Goal: Contribute content: Add original content to the website for others to see

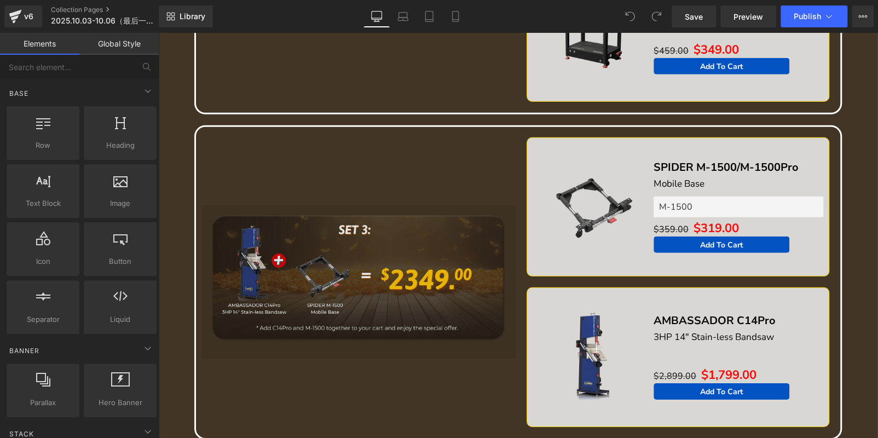
scroll to position [1641, 0]
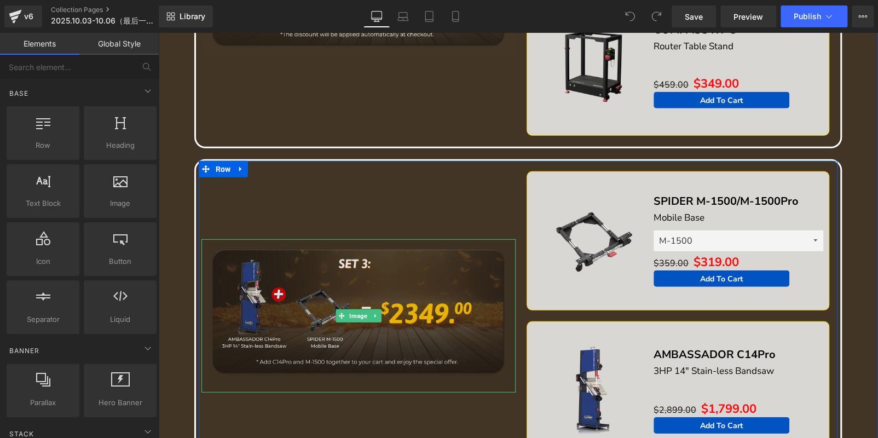
click at [369, 295] on img at bounding box center [358, 315] width 314 height 153
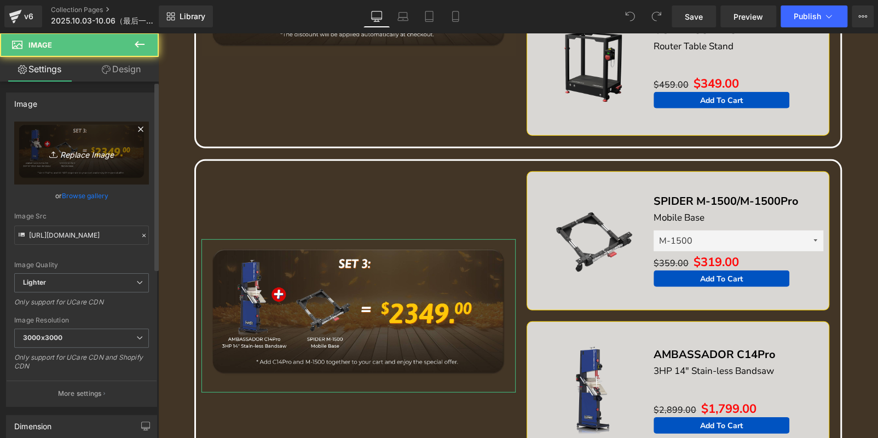
click at [72, 130] on link "Replace Image" at bounding box center [81, 152] width 135 height 63
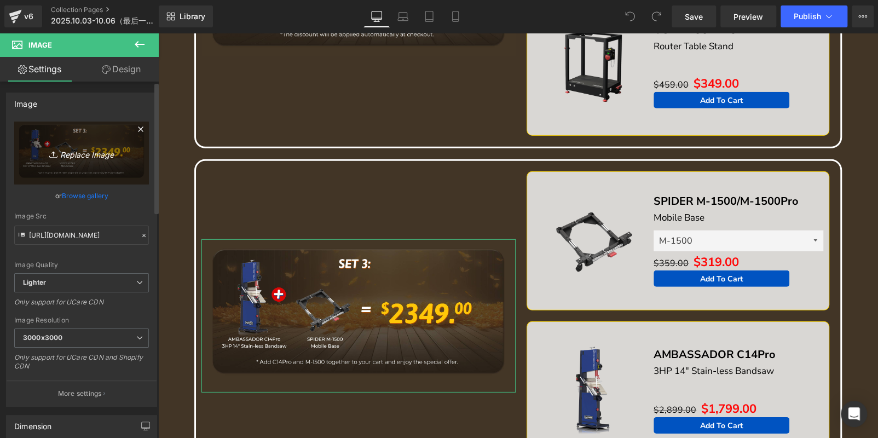
scroll to position [0, 0]
type input "C:\fakepath\1f3a98823a445758dd7ce7ffdadefc7e.jpg"
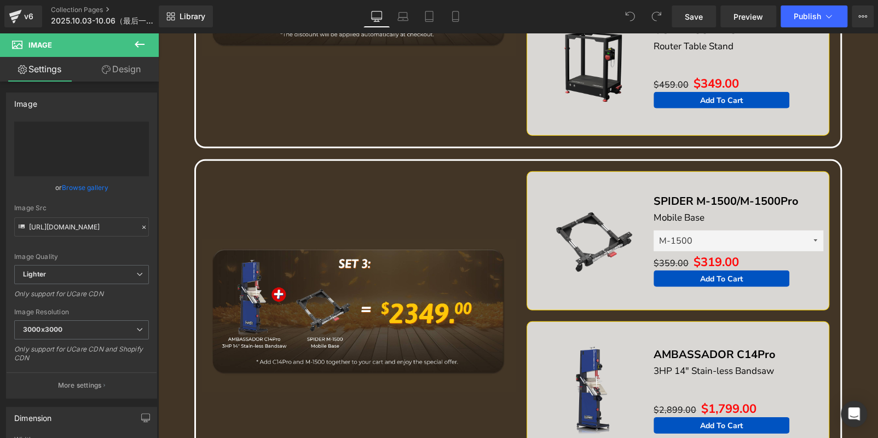
type input "https://ucarecdn.com/951872f7-d300-41b8-bf78-5c454cef20e5/-/format/auto/-/previ…"
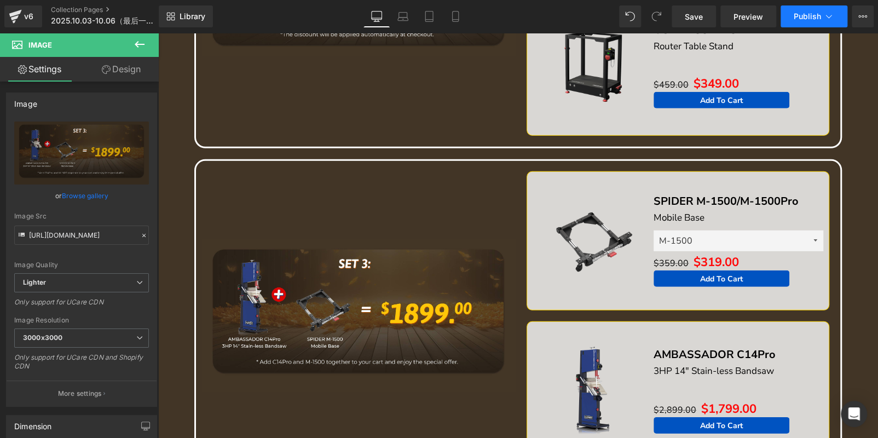
click at [802, 15] on span "Publish" at bounding box center [806, 16] width 27 height 9
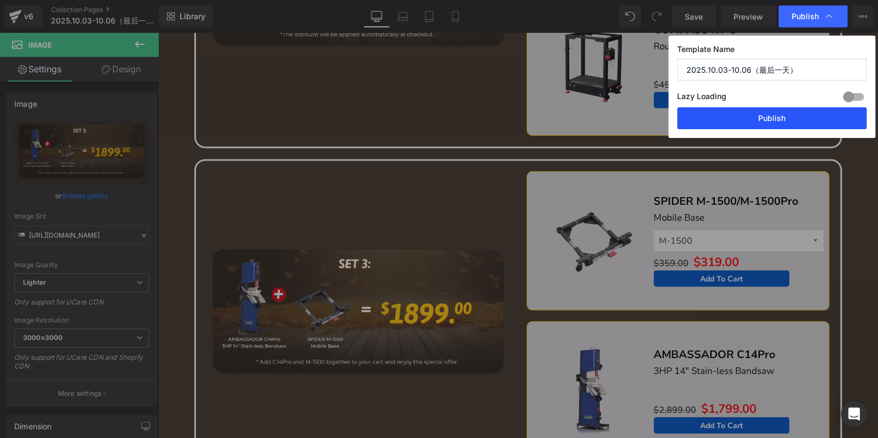
click at [778, 118] on button "Publish" at bounding box center [771, 118] width 189 height 22
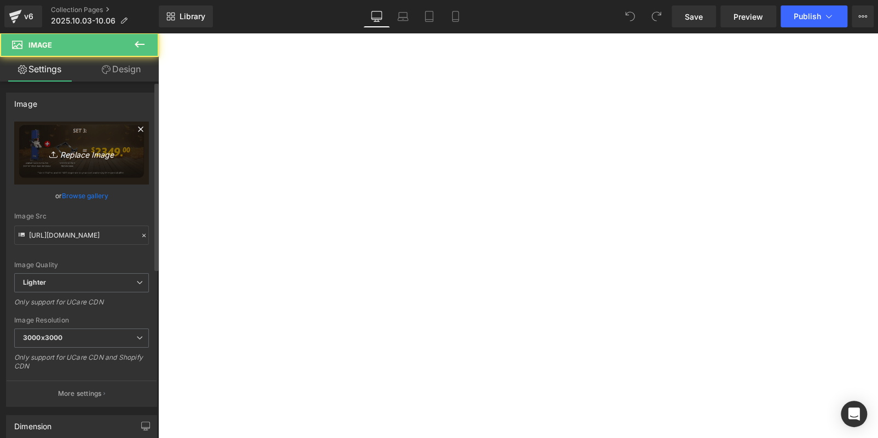
click at [58, 147] on icon "Replace Image" at bounding box center [82, 153] width 88 height 14
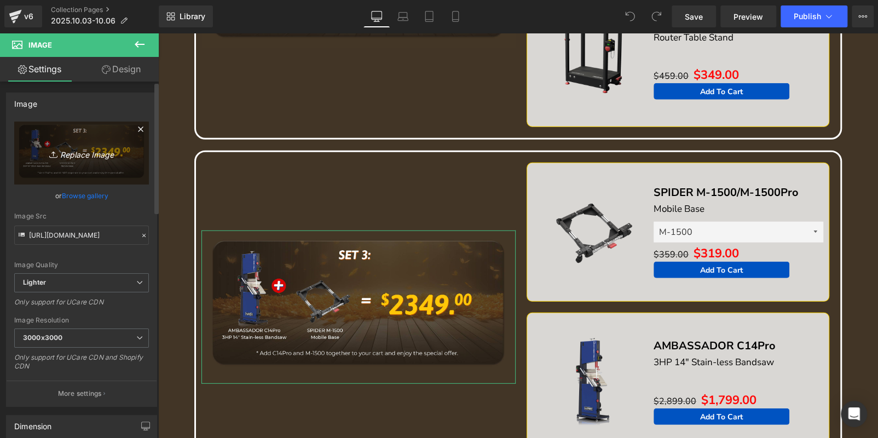
type input "C:\fakepath\1f3a98823a445758dd7ce7ffdadefc7e.jpg"
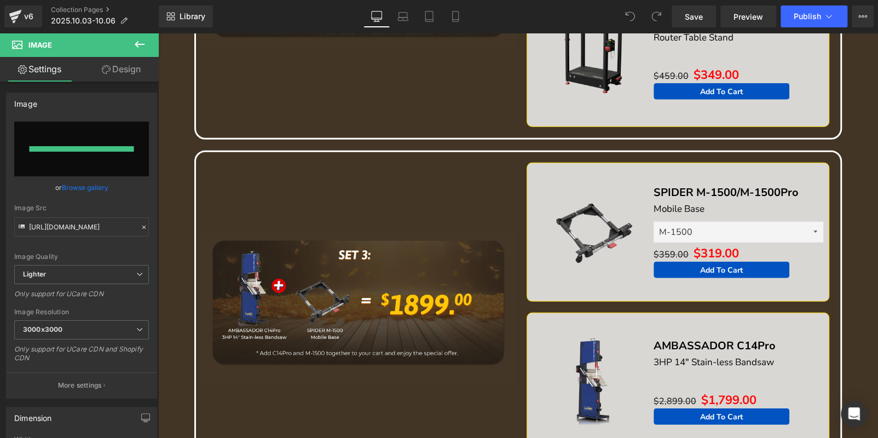
type input "[URL][DOMAIN_NAME]"
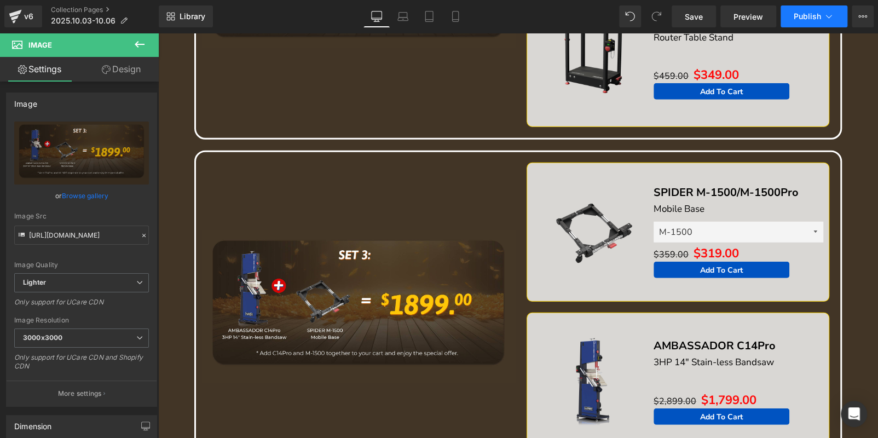
click at [809, 10] on button "Publish" at bounding box center [813, 16] width 67 height 22
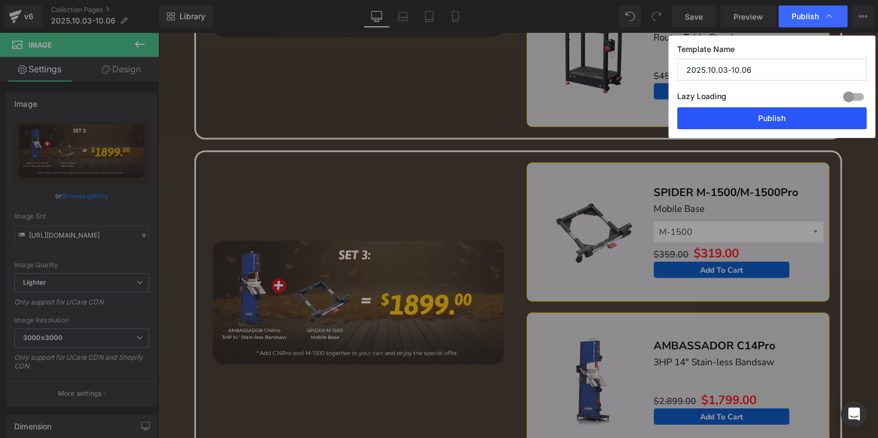
click at [767, 118] on button "Publish" at bounding box center [771, 118] width 189 height 22
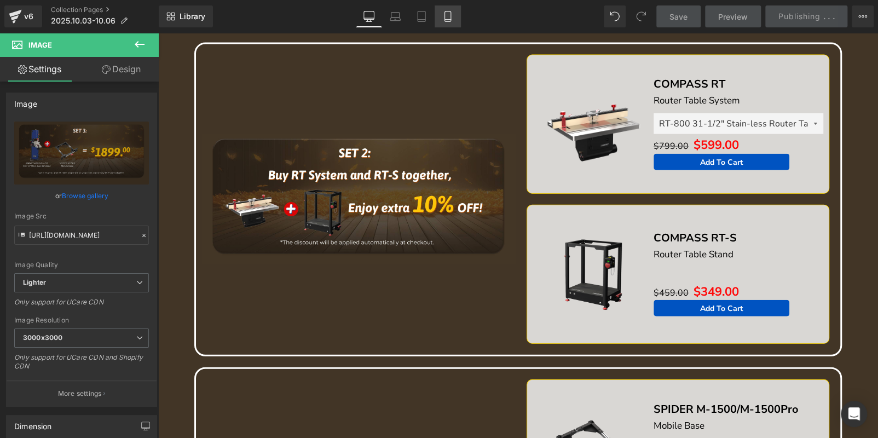
scroll to position [1313, 0]
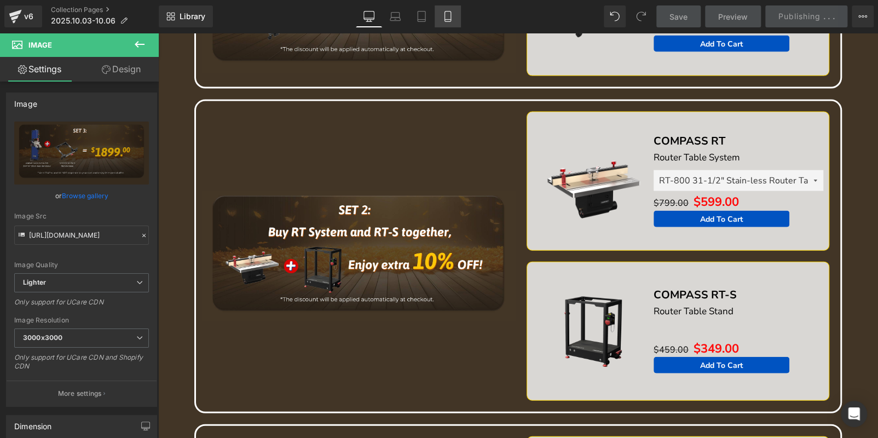
click at [450, 11] on icon at bounding box center [447, 16] width 11 height 11
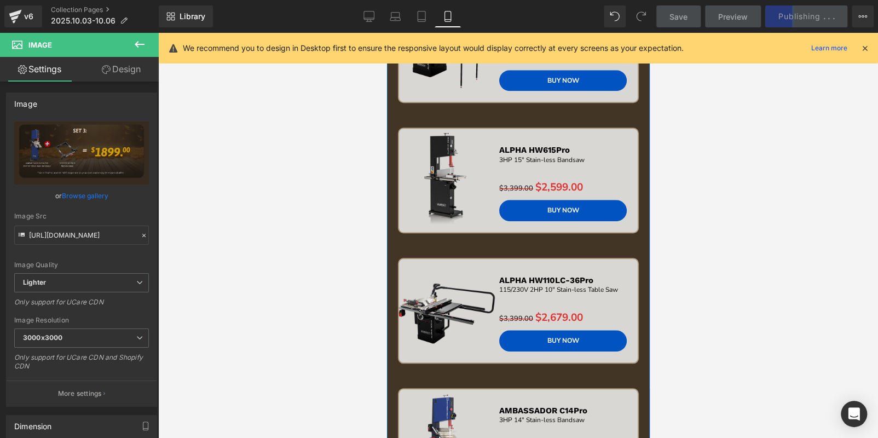
scroll to position [337, 0]
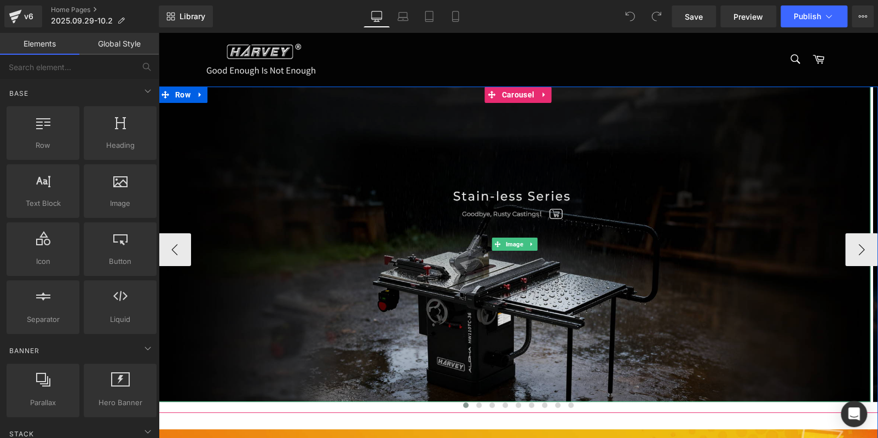
click at [615, 230] on img at bounding box center [514, 243] width 712 height 315
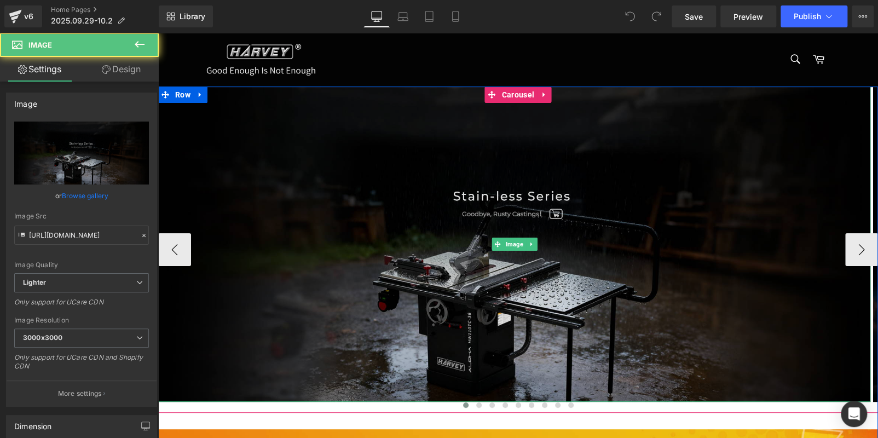
scroll to position [437, 0]
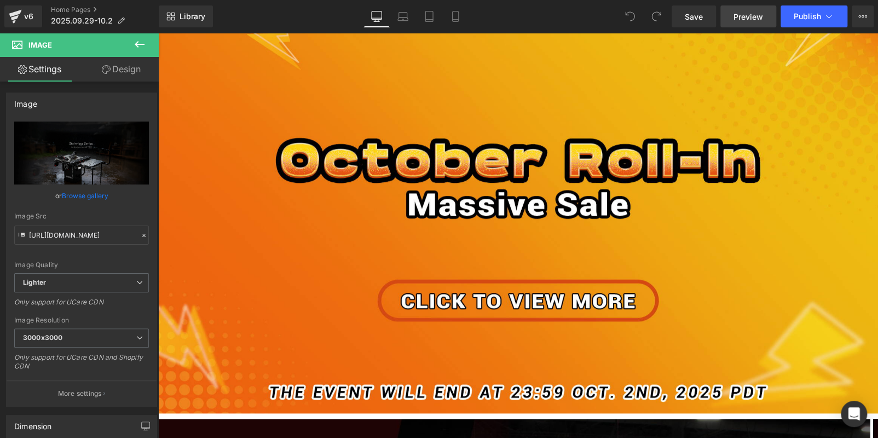
click at [759, 18] on span "Preview" at bounding box center [748, 16] width 30 height 11
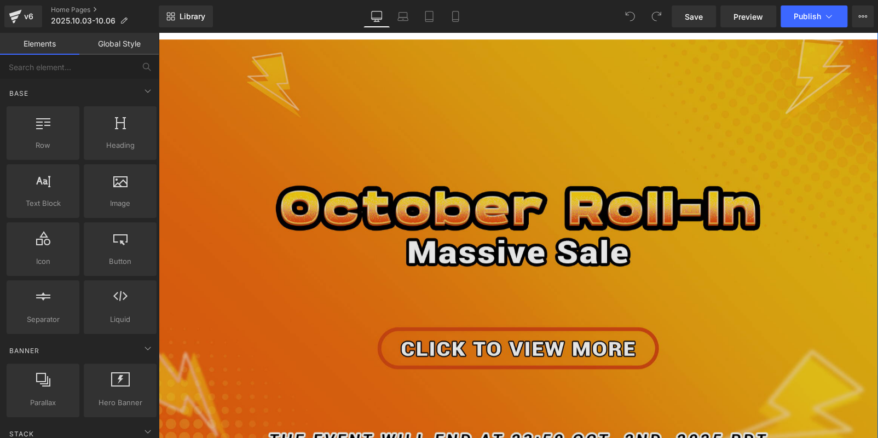
scroll to position [383, 0]
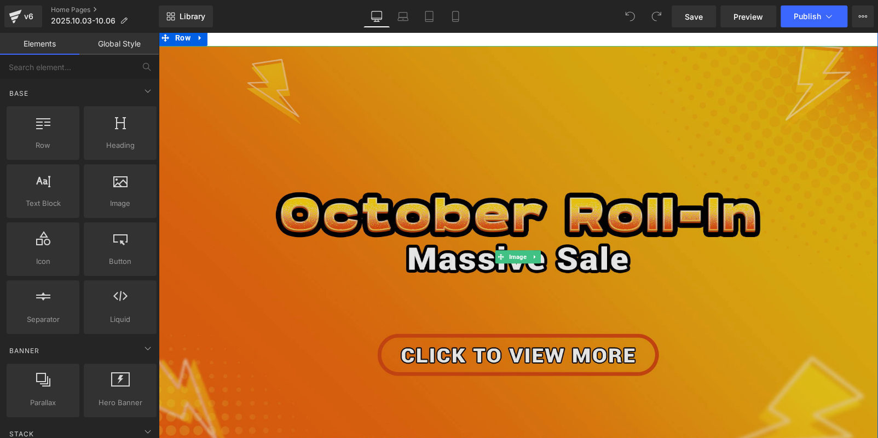
click at [539, 291] on img at bounding box center [517, 256] width 719 height 421
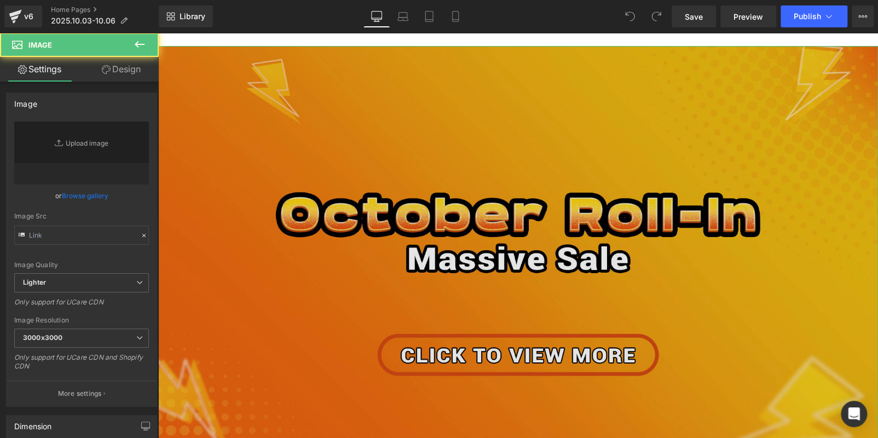
type input "https://ucarecdn.com/b4918c3c-cccf-44b4-b412-8febc91ebfd1/-/format/auto/-/previ…"
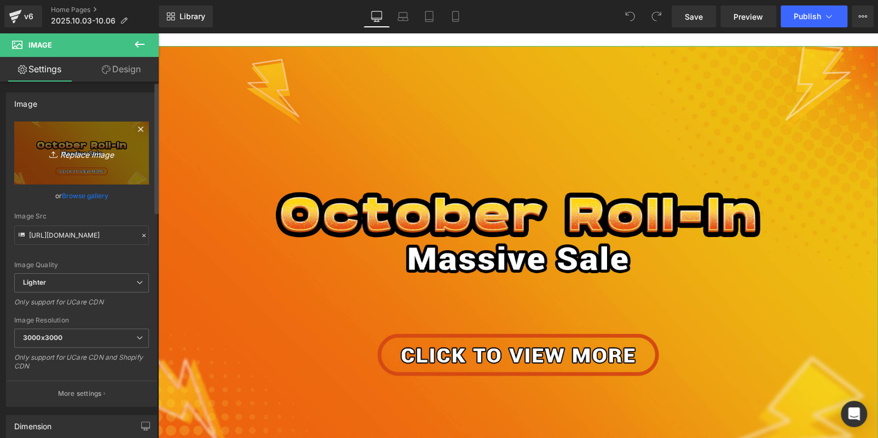
click at [97, 152] on icon "Replace Image" at bounding box center [82, 153] width 88 height 14
type input "C:\fakepath\c789e7d5e9ac27698e37aa55e1f55c8f.jpg"
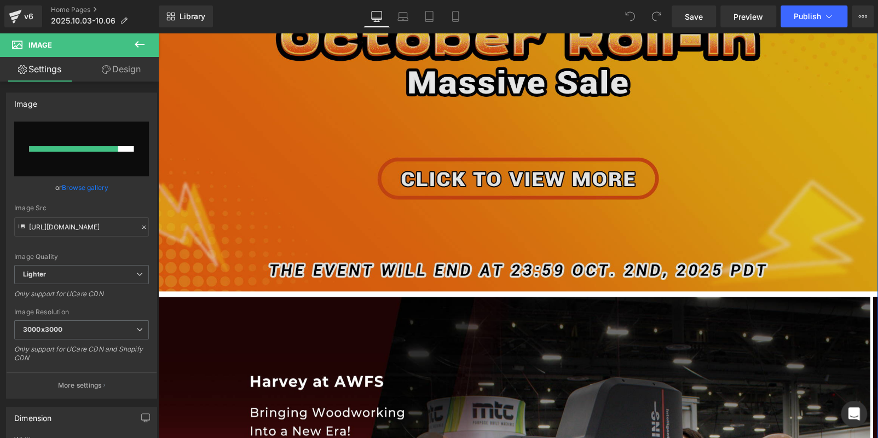
scroll to position [492, 0]
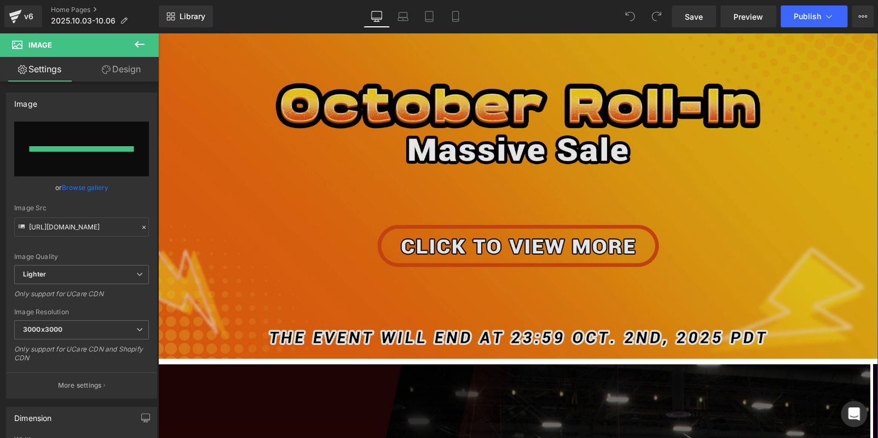
type input "https://ucarecdn.com/ec1f3066-9eae-4631-89b0-09c51f00f284/-/format/auto/-/previ…"
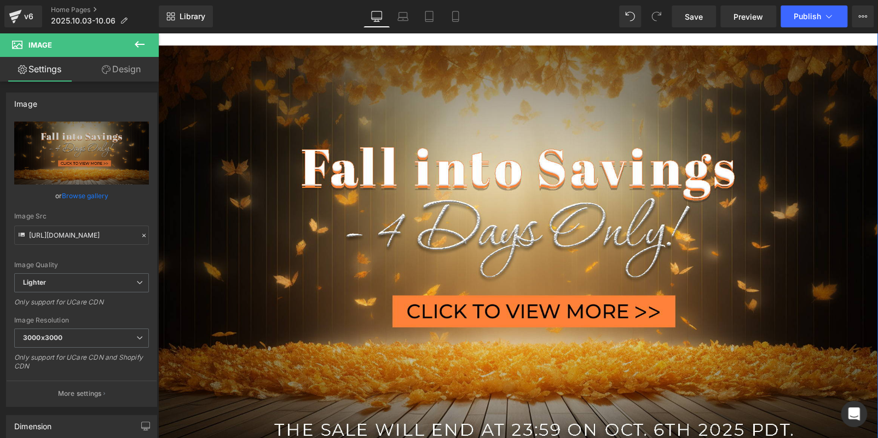
scroll to position [383, 0]
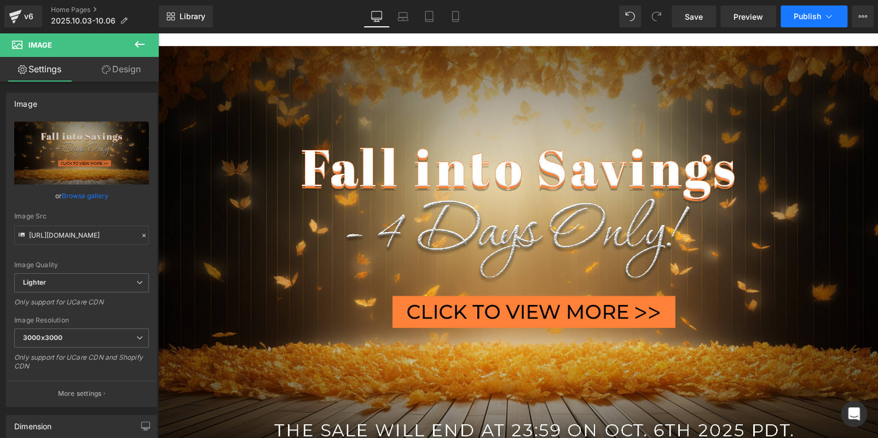
click at [808, 6] on button "Publish" at bounding box center [813, 16] width 67 height 22
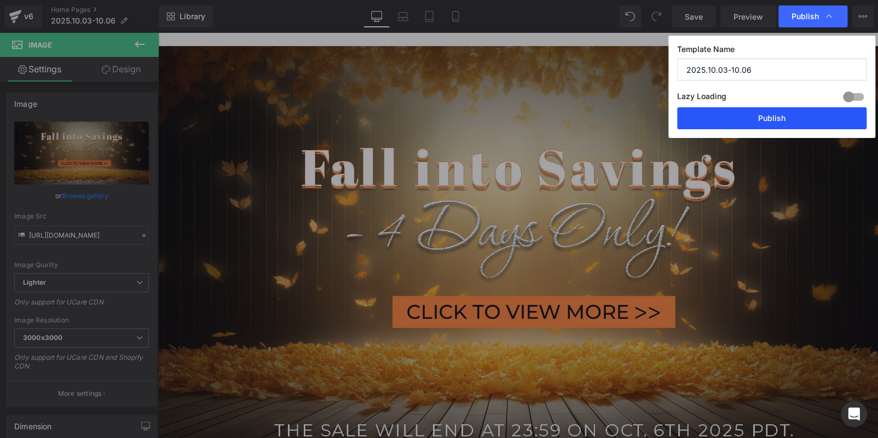
click at [793, 112] on button "Publish" at bounding box center [771, 118] width 189 height 22
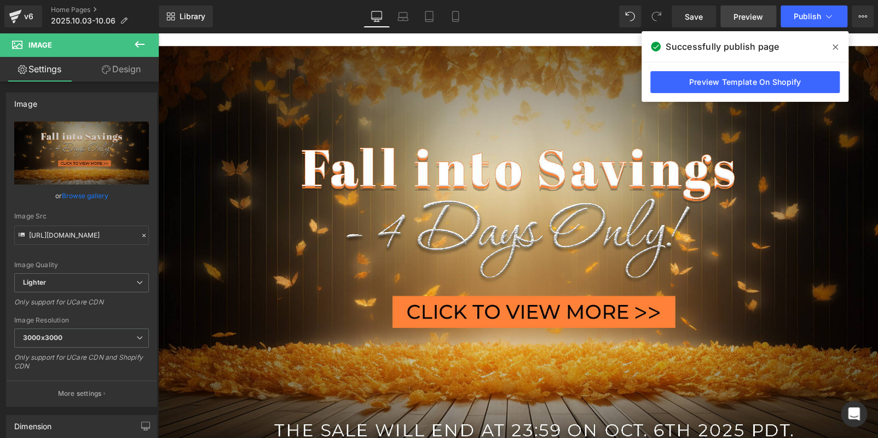
click at [744, 18] on span "Preview" at bounding box center [748, 16] width 30 height 11
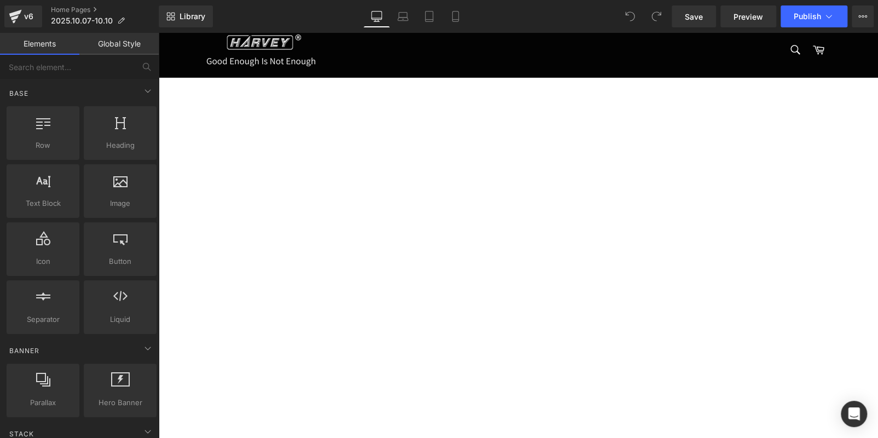
scroll to position [383, 0]
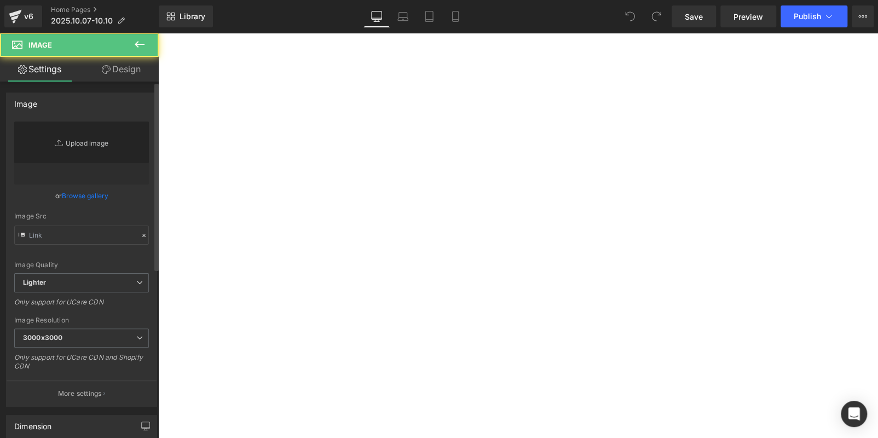
type input "https://ucarecdn.com/b4918c3c-cccf-44b4-b412-8febc91ebfd1/-/format/auto/-/previ…"
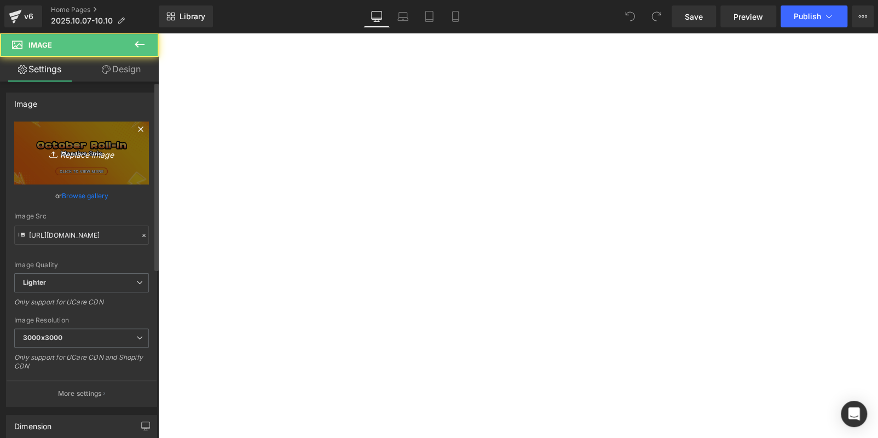
click at [72, 139] on link "Replace Image" at bounding box center [81, 152] width 135 height 63
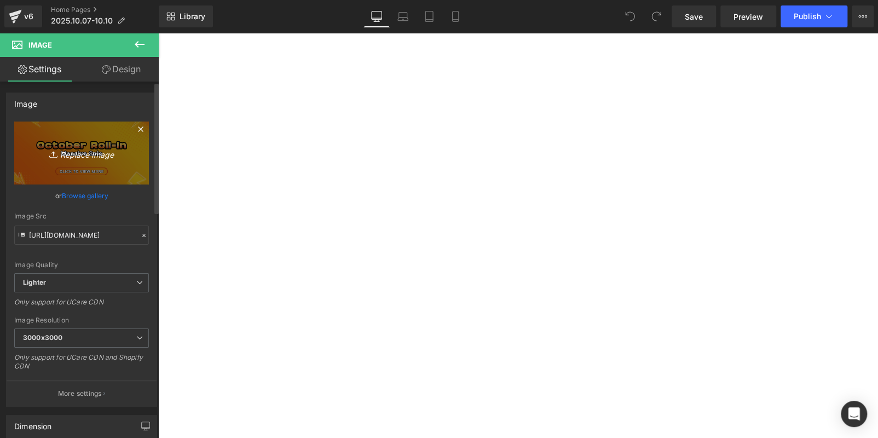
type input "C:\fakepath\c5062e297ac9d9d9c65f5d17f100cfae.jpg"
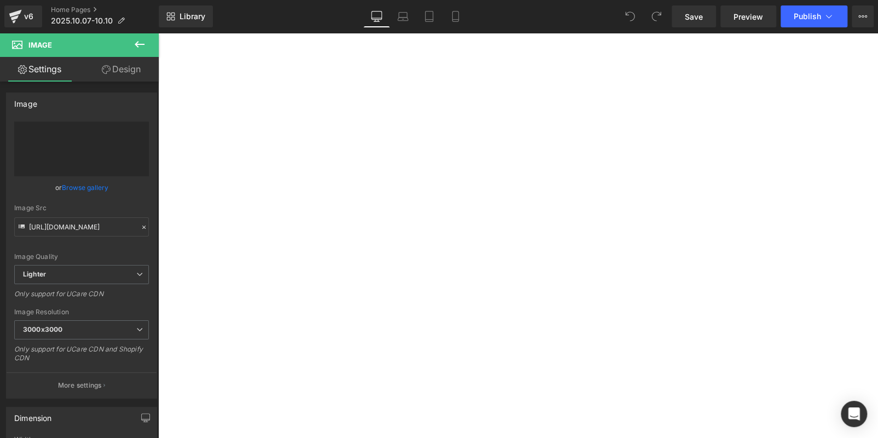
type input "https://ucarecdn.com/ad52d1da-2b8d-4fbe-b4fb-f433a1d67dc1/-/format/auto/-/previ…"
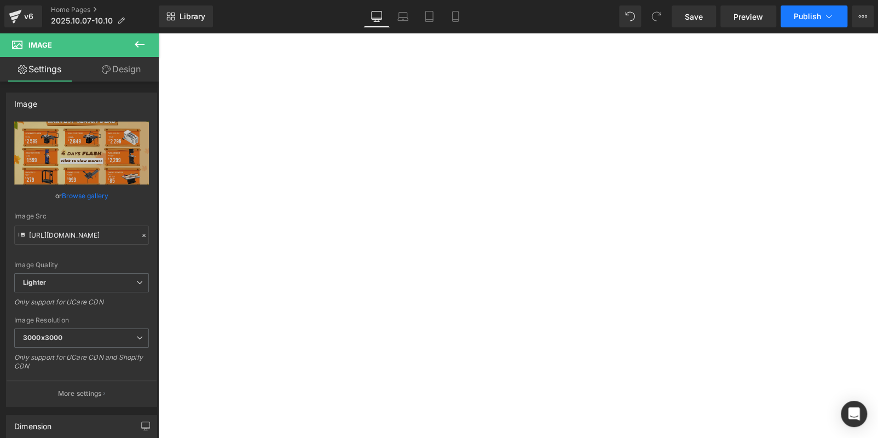
click at [806, 15] on span "Publish" at bounding box center [806, 16] width 27 height 9
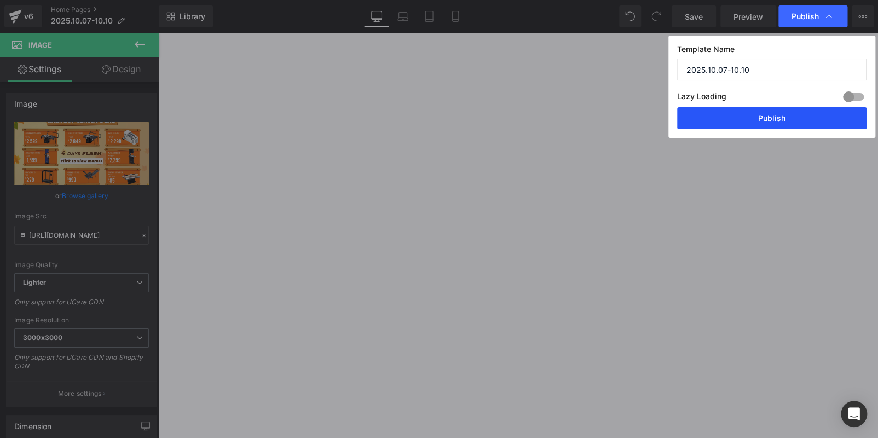
click at [780, 124] on button "Publish" at bounding box center [771, 118] width 189 height 22
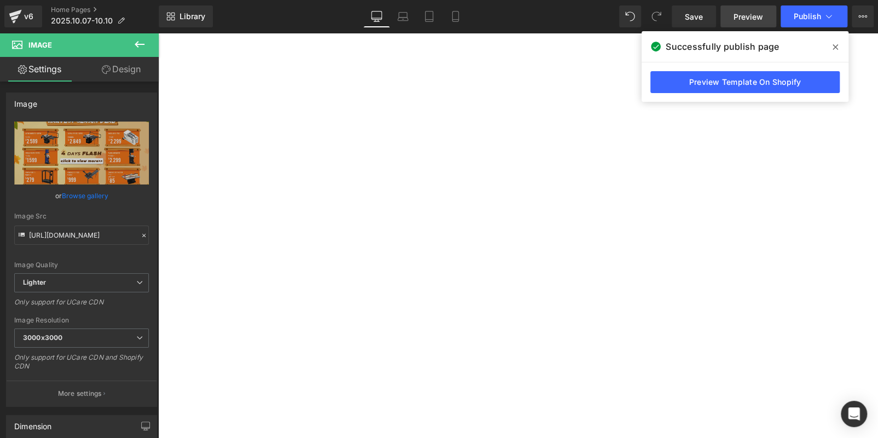
click at [765, 14] on link "Preview" at bounding box center [748, 16] width 56 height 22
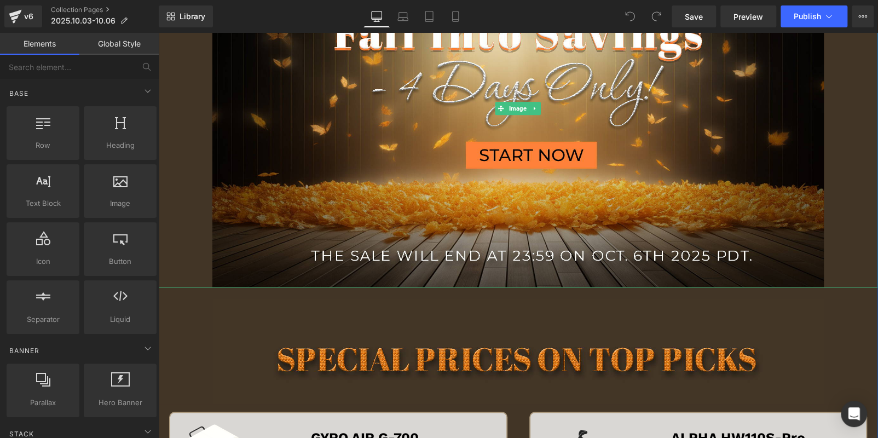
scroll to position [492, 0]
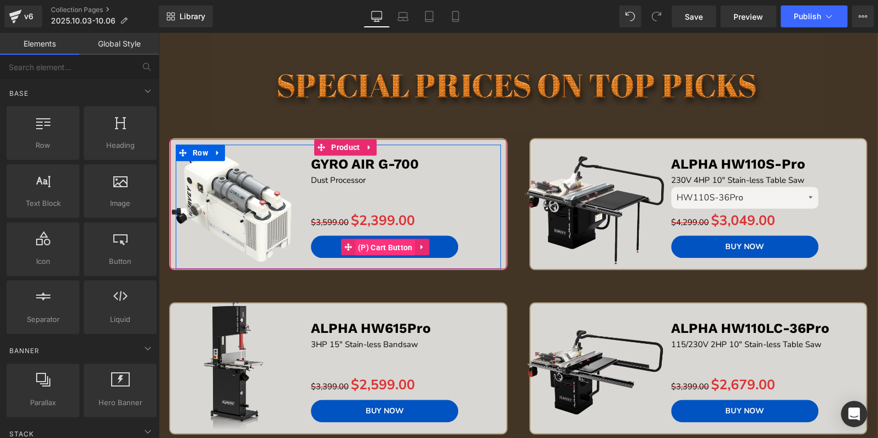
click at [379, 241] on span "(P) Cart Button" at bounding box center [385, 247] width 60 height 16
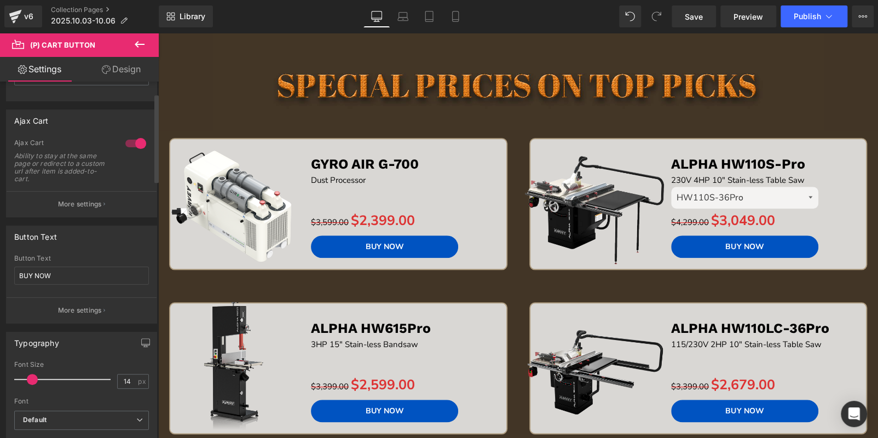
scroll to position [164, 0]
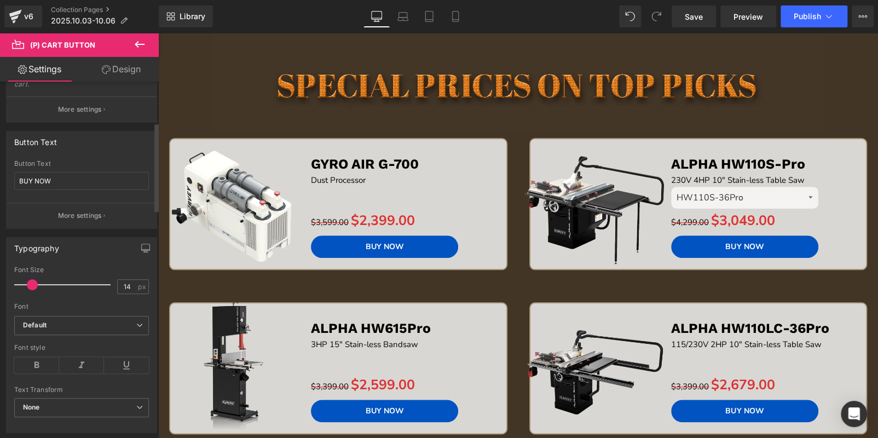
drag, startPoint x: 61, startPoint y: 170, endPoint x: 49, endPoint y: 170, distance: 11.5
click at [49, 169] on div "Button Text BUY NOW" at bounding box center [81, 181] width 135 height 43
drag, startPoint x: 61, startPoint y: 176, endPoint x: 0, endPoint y: 176, distance: 60.7
click at [0, 176] on div "Button Text BUY NOW Button Text BUY NOW More settings" at bounding box center [82, 176] width 164 height 106
type input "a"
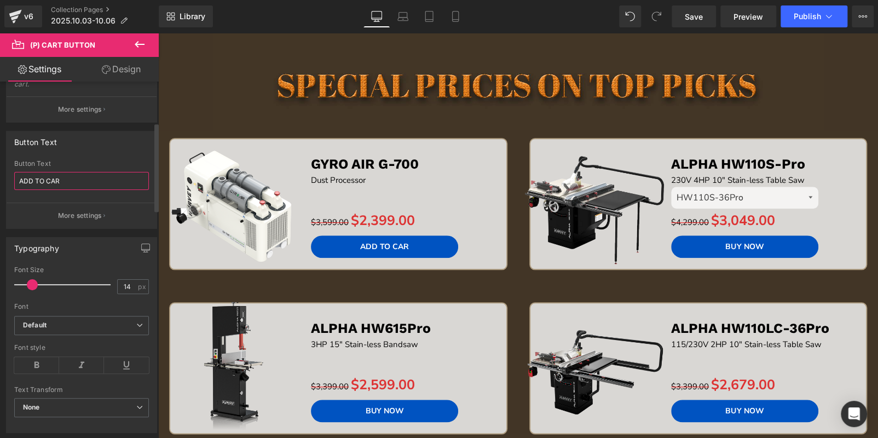
type input "ADD TO CART"
drag, startPoint x: 65, startPoint y: 178, endPoint x: 0, endPoint y: 170, distance: 65.6
click at [0, 170] on div "Button Text BUY NOW Button Text ADD TO CART More settings" at bounding box center [82, 176] width 164 height 106
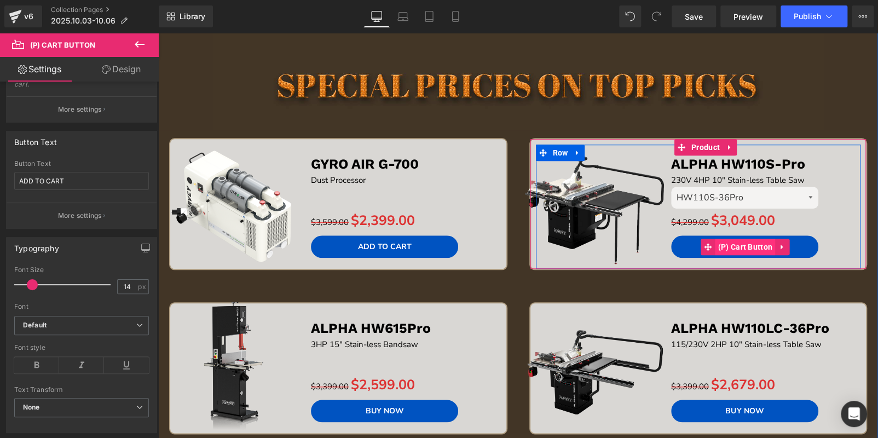
click at [715, 246] on span "(P) Cart Button" at bounding box center [745, 247] width 60 height 16
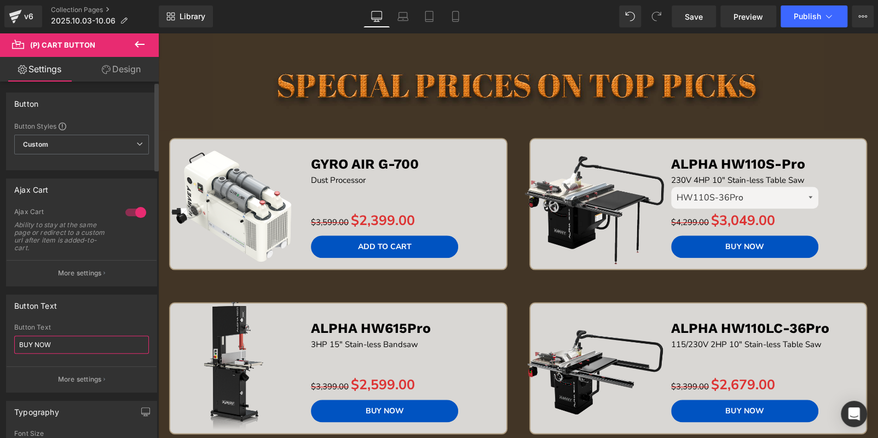
drag, startPoint x: 75, startPoint y: 340, endPoint x: 0, endPoint y: 330, distance: 75.5
click at [0, 330] on div "Button Text BUY NOW Button Text BUY NOW More settings" at bounding box center [82, 339] width 164 height 106
paste input "ADD TO CART"
type input "ADD TO CART"
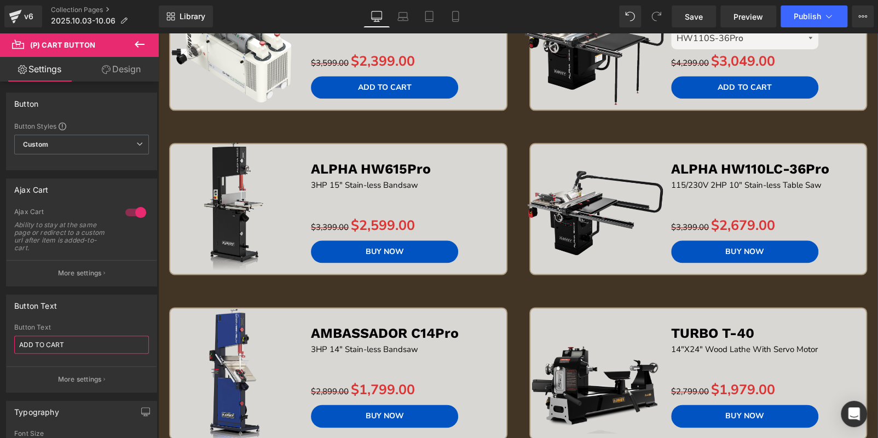
scroll to position [656, 0]
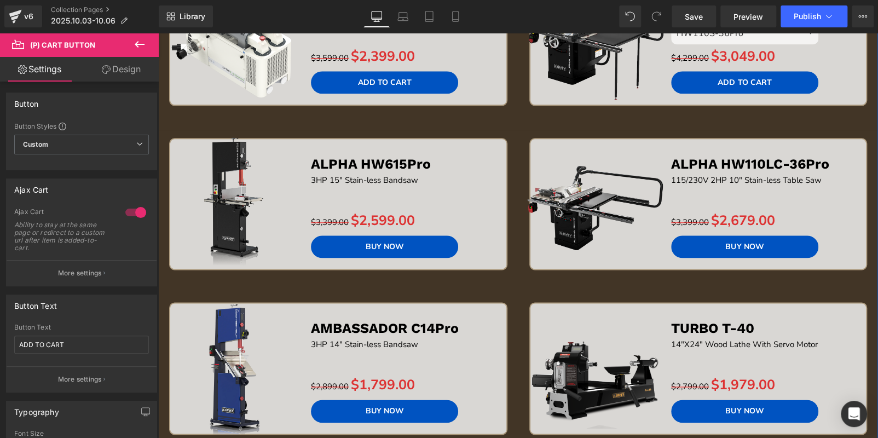
click at [384, 244] on div "BUY NOW (P) Cart Button" at bounding box center [403, 246] width 184 height 22
drag, startPoint x: 86, startPoint y: 349, endPoint x: 0, endPoint y: 337, distance: 86.7
click at [0, 337] on div "Button Text BUY NOW Button Text BUY NOW More settings" at bounding box center [82, 339] width 164 height 106
paste input "ADD TO CART"
type input "ADD TO CART"
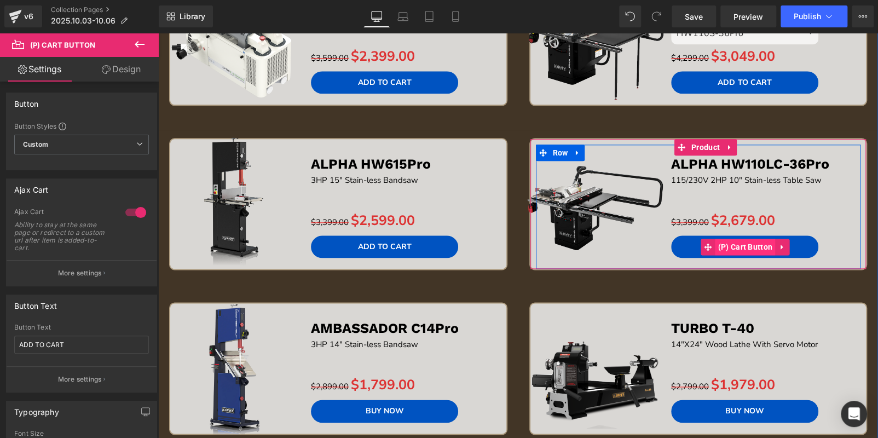
click at [747, 244] on span "(P) Cart Button" at bounding box center [745, 247] width 60 height 16
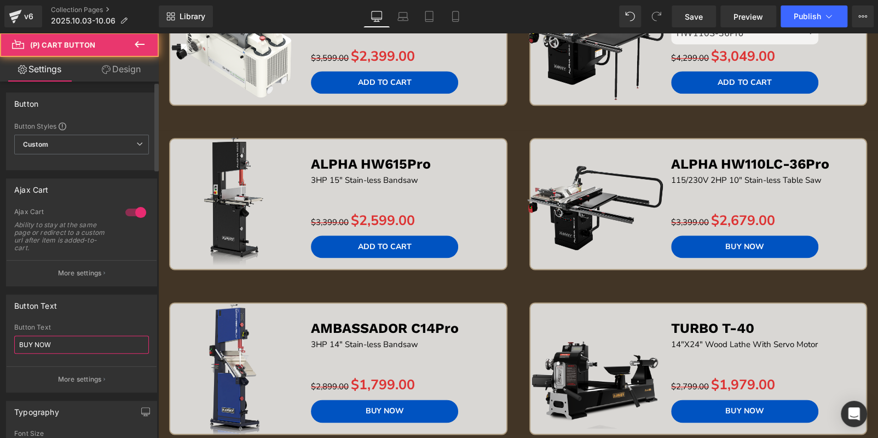
drag, startPoint x: 86, startPoint y: 341, endPoint x: 0, endPoint y: 341, distance: 86.4
click at [0, 341] on div "Button Text BUY NOW Button Text BUY NOW More settings" at bounding box center [82, 339] width 164 height 106
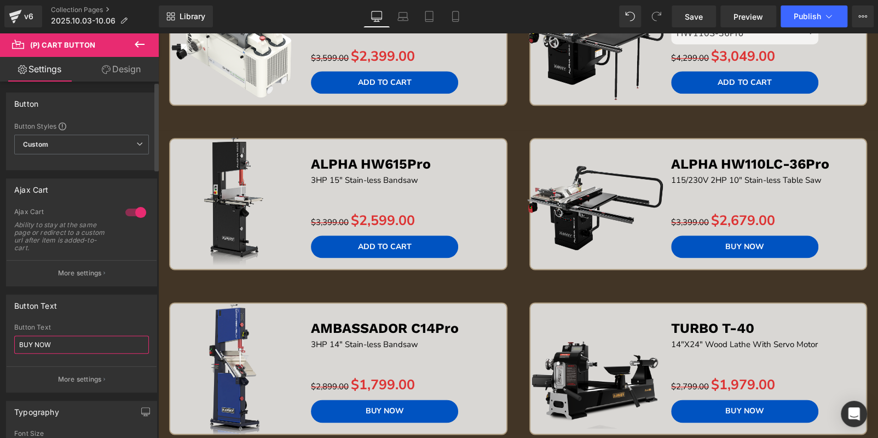
paste input "ADD TO CART"
type input "ADD TO CART"
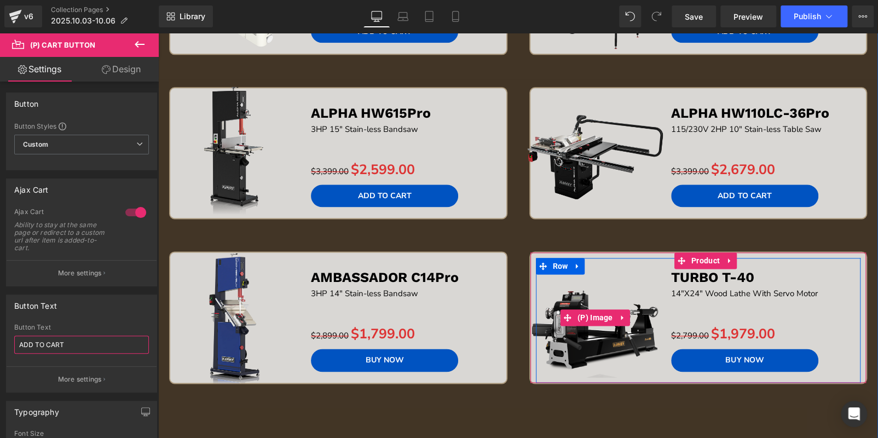
scroll to position [765, 0]
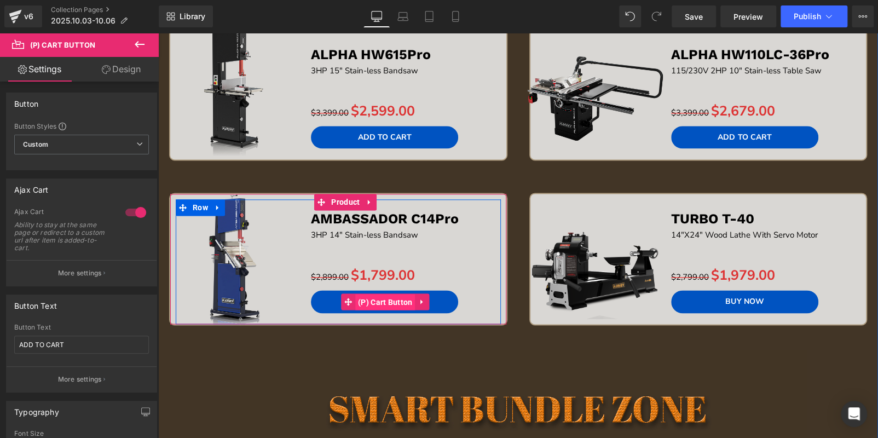
click at [380, 294] on span "(P) Cart Button" at bounding box center [385, 302] width 60 height 16
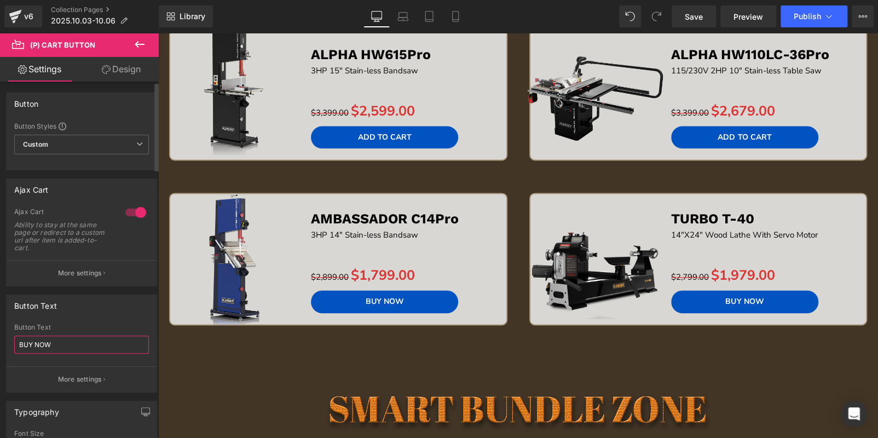
drag, startPoint x: 85, startPoint y: 340, endPoint x: 0, endPoint y: 342, distance: 85.4
click at [0, 342] on div "Button Text BUY NOW Button Text BUY NOW More settings" at bounding box center [82, 339] width 164 height 106
paste input "ADD TO CART"
type input "ADD TO CART"
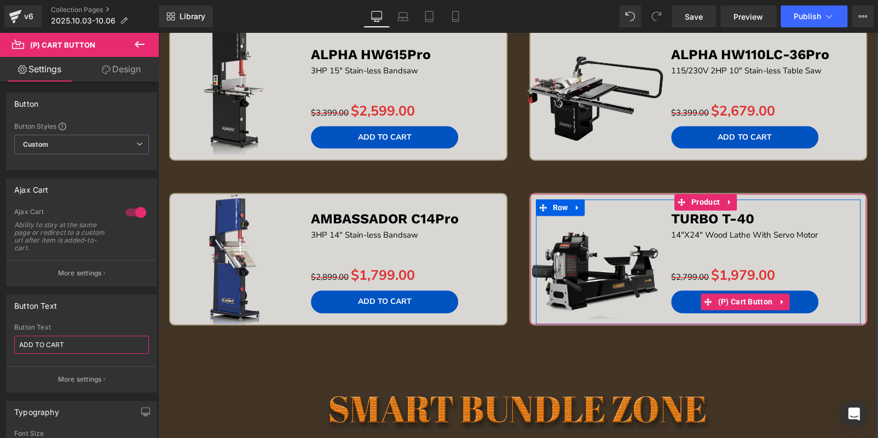
drag, startPoint x: 742, startPoint y: 296, endPoint x: 182, endPoint y: 339, distance: 562.4
click at [742, 296] on span "(P) Cart Button" at bounding box center [745, 301] width 60 height 16
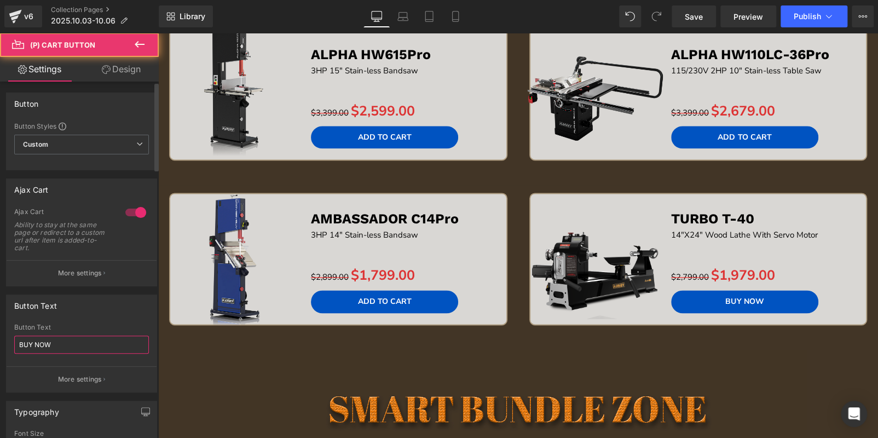
drag, startPoint x: 94, startPoint y: 343, endPoint x: 0, endPoint y: 327, distance: 95.0
click at [0, 327] on div "Button Text BUY NOW Button Text BUY NOW More settings" at bounding box center [82, 339] width 164 height 106
paste input "ADD TO CART"
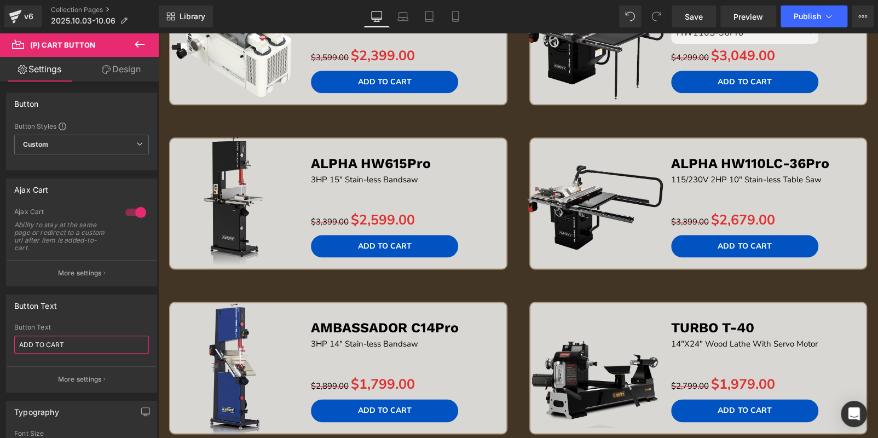
scroll to position [383, 0]
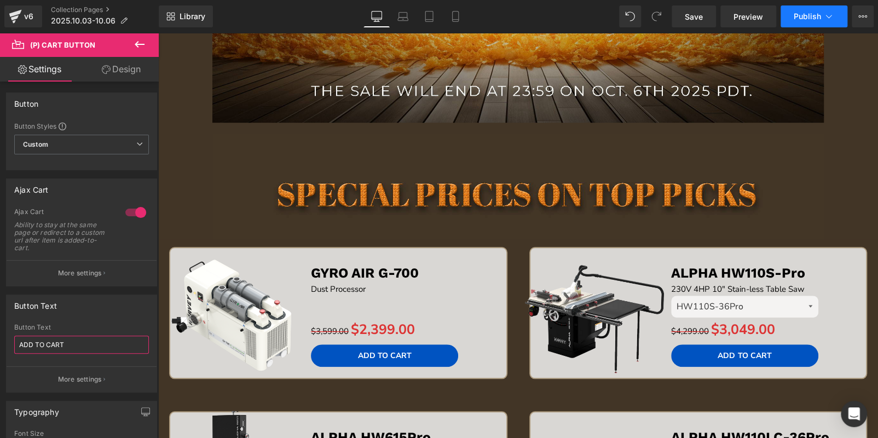
type input "ADD TO CART"
click at [811, 16] on span "Publish" at bounding box center [806, 16] width 27 height 9
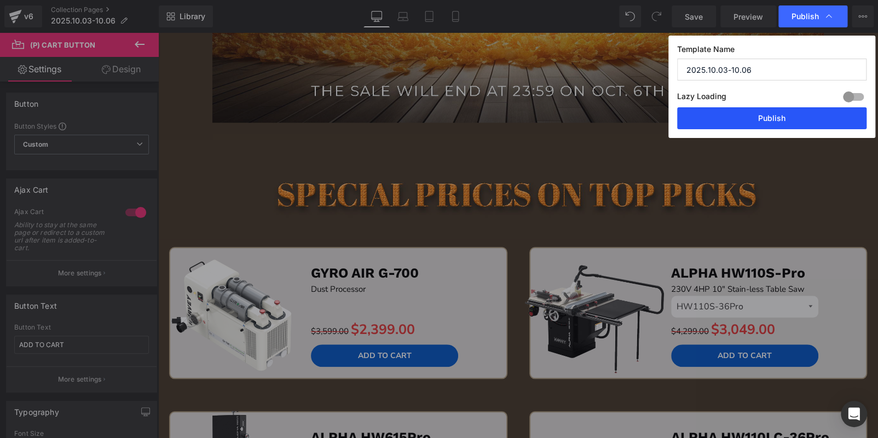
click at [775, 126] on button "Publish" at bounding box center [771, 118] width 189 height 22
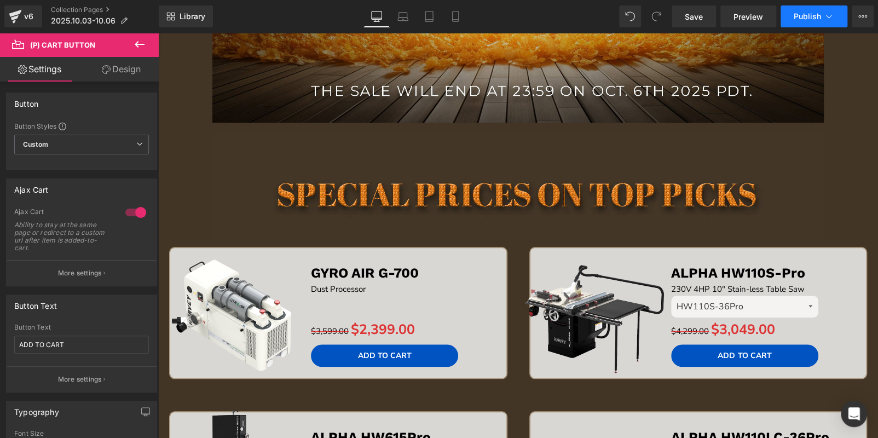
click at [812, 7] on button "Publish" at bounding box center [813, 16] width 67 height 22
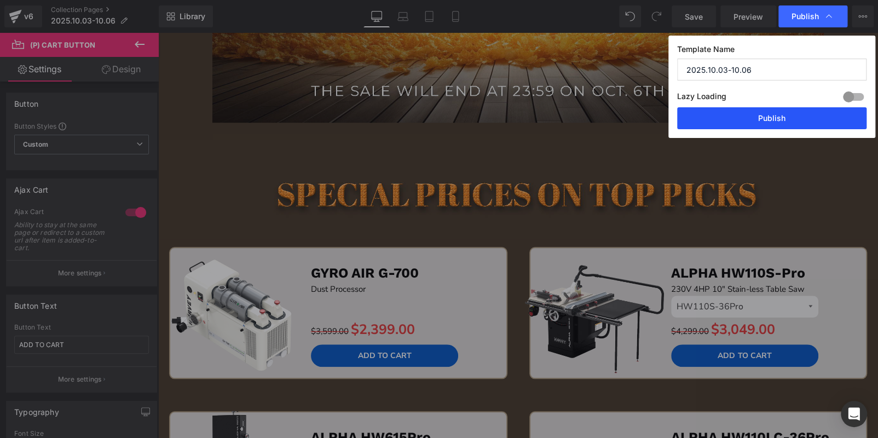
drag, startPoint x: 818, startPoint y: 109, endPoint x: 659, endPoint y: 77, distance: 162.6
click at [818, 109] on button "Publish" at bounding box center [771, 118] width 189 height 22
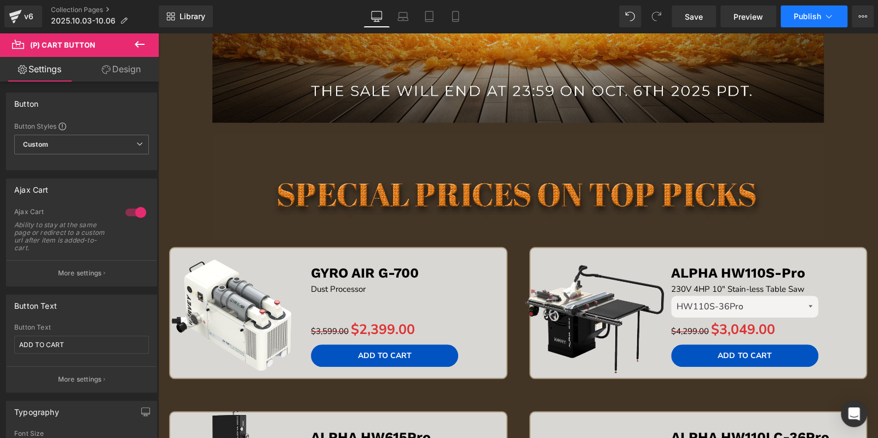
click at [812, 19] on span "Publish" at bounding box center [806, 16] width 27 height 9
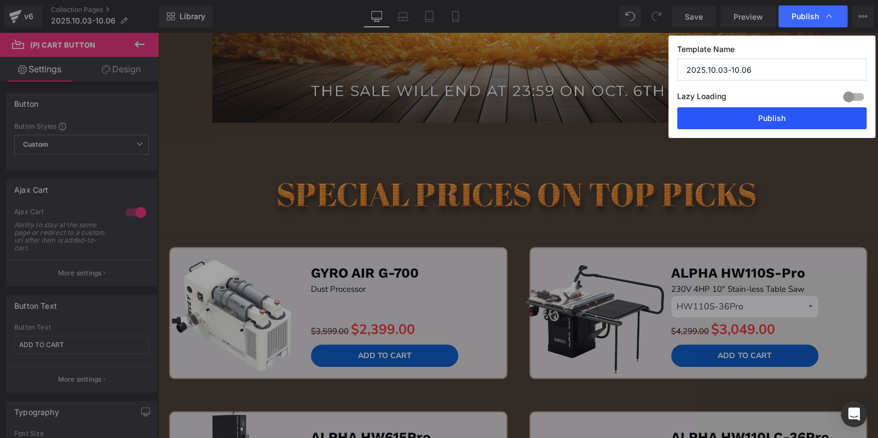
click at [795, 123] on button "Publish" at bounding box center [771, 118] width 189 height 22
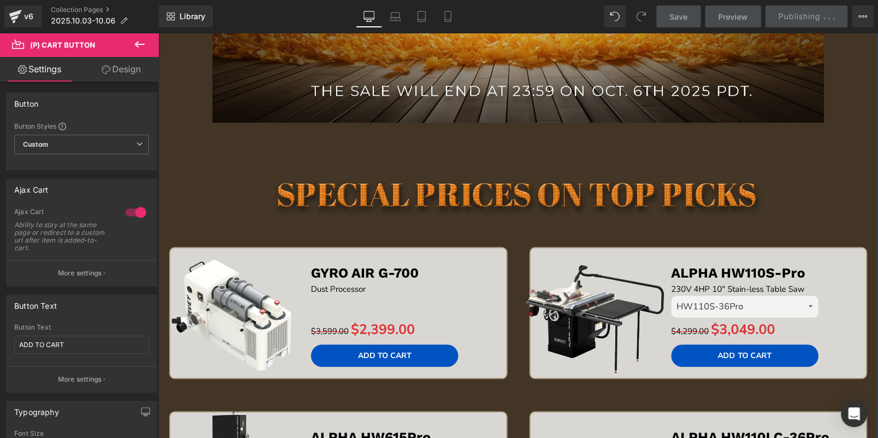
scroll to position [711, 0]
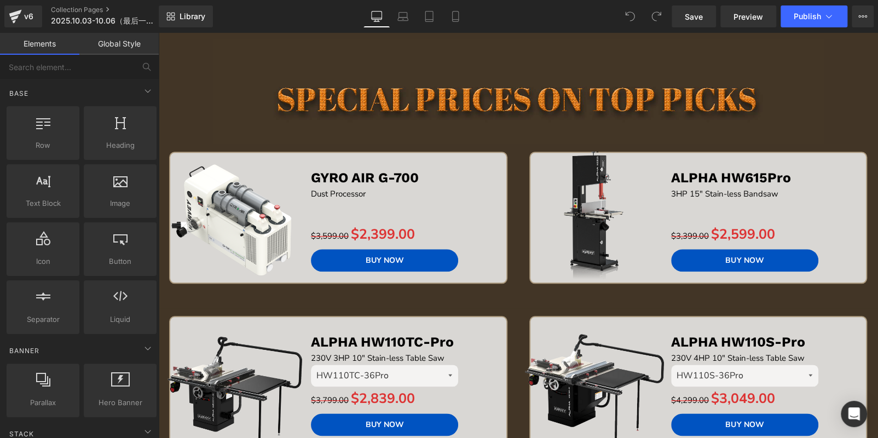
scroll to position [657, 0]
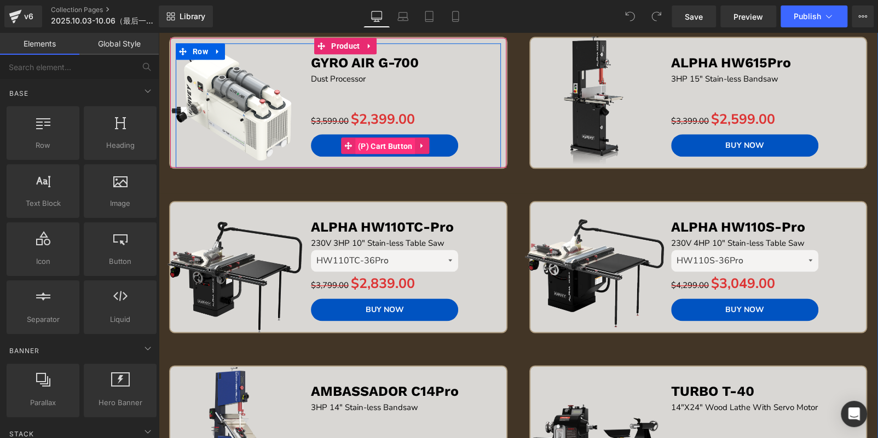
click at [383, 140] on span "(P) Cart Button" at bounding box center [385, 146] width 60 height 16
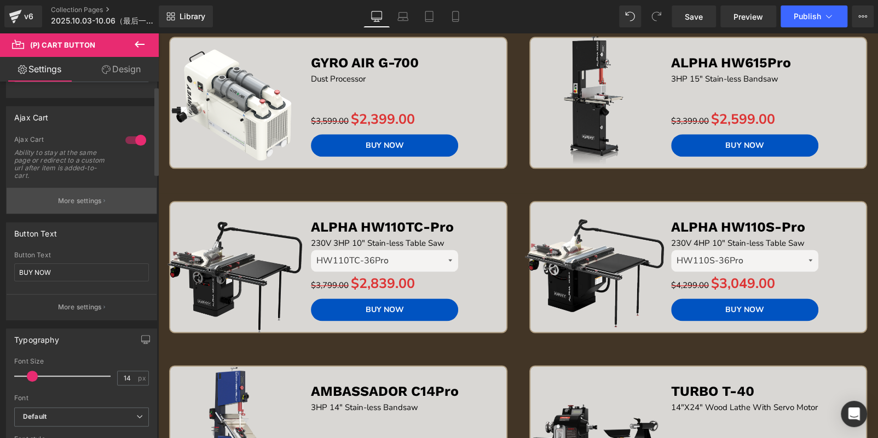
scroll to position [164, 0]
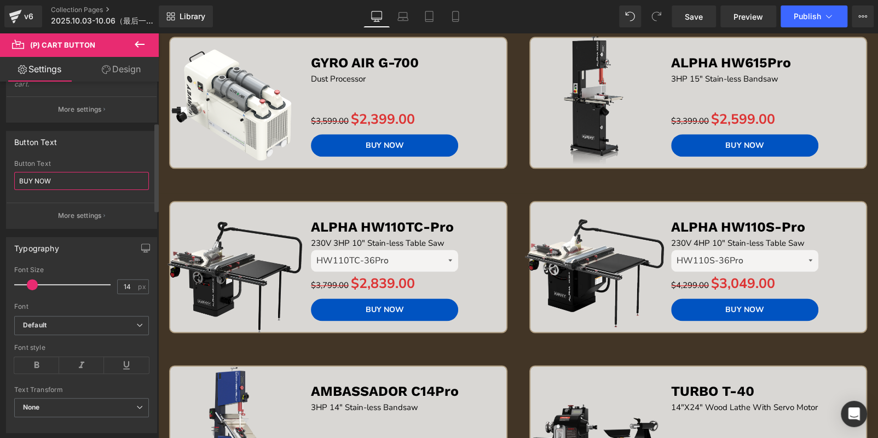
drag, startPoint x: 67, startPoint y: 177, endPoint x: 0, endPoint y: 176, distance: 66.8
click at [0, 176] on div "Button Text BUY NOW Button Text BUY NOW More settings" at bounding box center [82, 176] width 164 height 106
paste input "ADD TO CART"
type input "ADD TO CART"
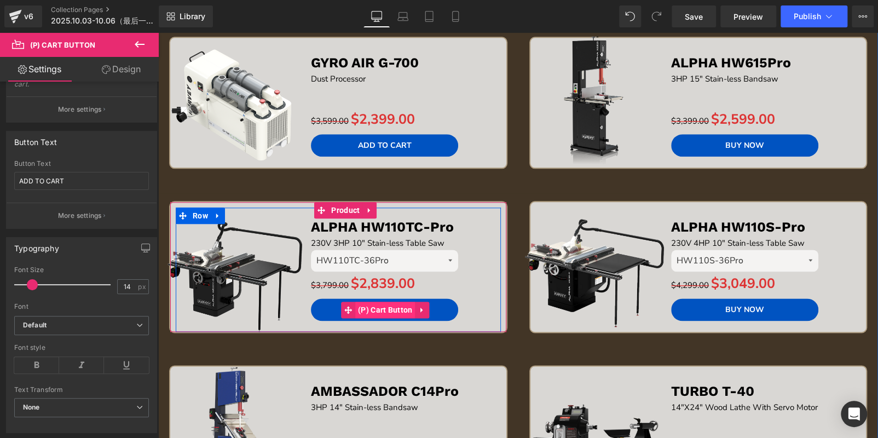
click at [390, 306] on span "(P) Cart Button" at bounding box center [385, 309] width 60 height 16
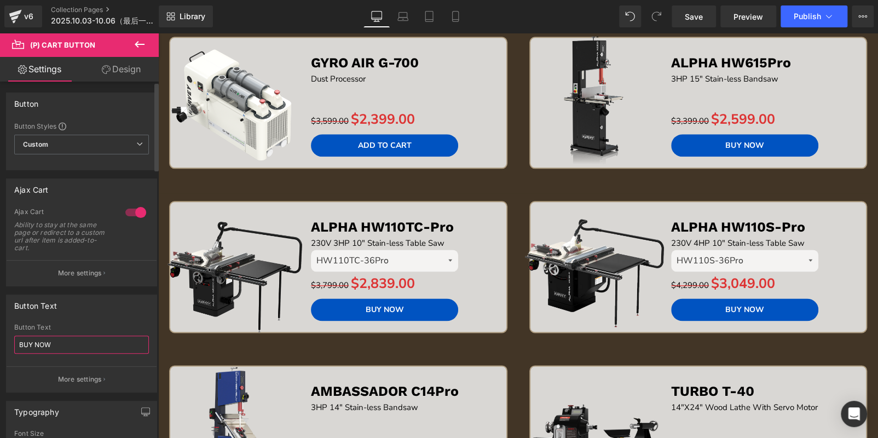
drag, startPoint x: 63, startPoint y: 342, endPoint x: 22, endPoint y: 320, distance: 47.2
click at [0, 323] on div "Button Text BUY NOW Button Text BUY NOW More settings" at bounding box center [82, 339] width 164 height 106
paste input "ADD TO CART"
type input "ADD TO CART"
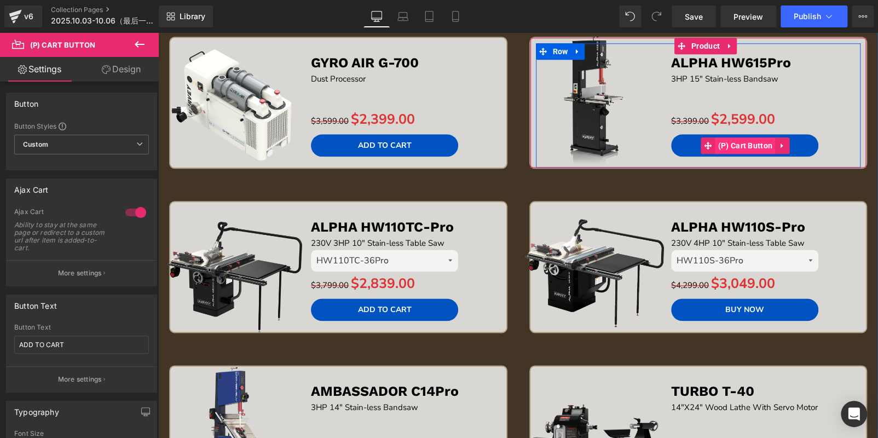
click at [747, 142] on span "(P) Cart Button" at bounding box center [745, 145] width 60 height 16
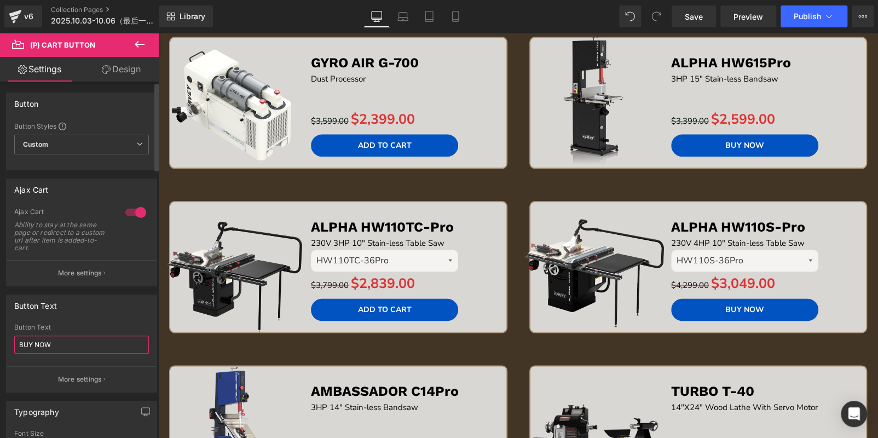
drag, startPoint x: 0, startPoint y: 329, endPoint x: 8, endPoint y: 323, distance: 10.5
click at [0, 327] on div "Button Text BUY NOW Button Text BUY NOW More settings" at bounding box center [82, 339] width 164 height 106
paste input "ADD TO CART"
type input "ADD TO CART"
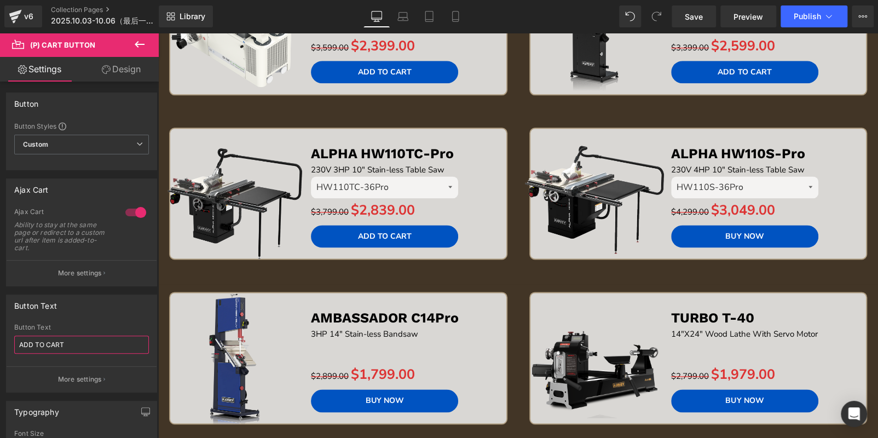
scroll to position [821, 0]
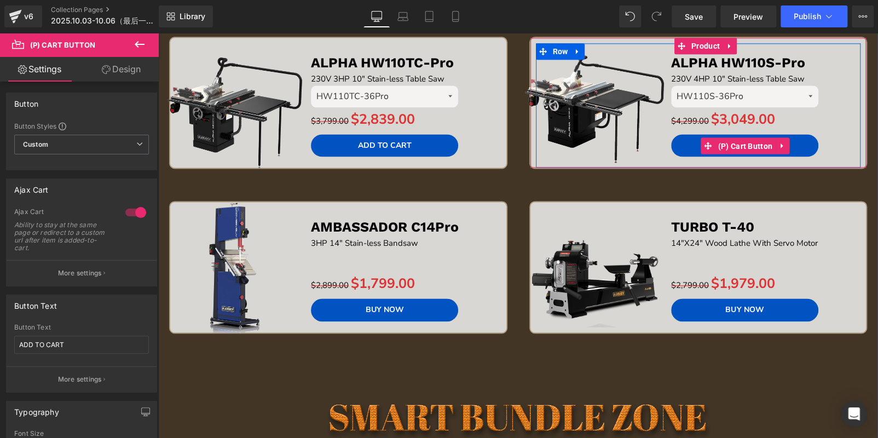
click at [745, 144] on span "(P) Cart Button" at bounding box center [745, 146] width 60 height 16
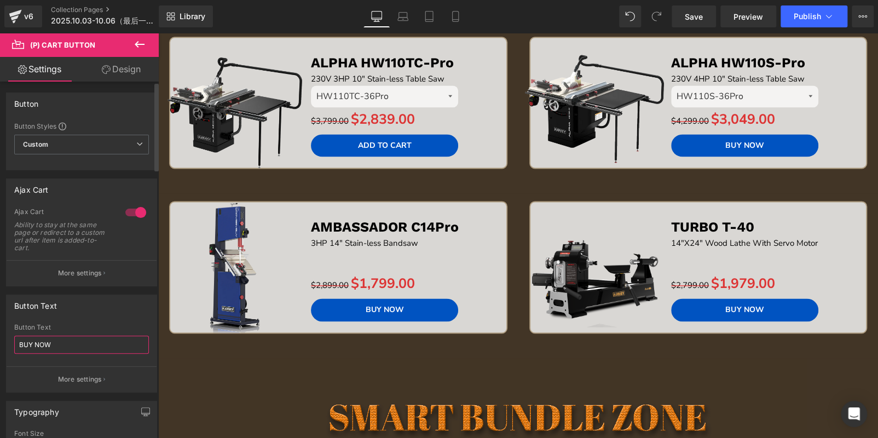
drag, startPoint x: 59, startPoint y: 341, endPoint x: 8, endPoint y: 327, distance: 53.5
click at [0, 327] on div "Button Text BUY NOW Button Text BUY NOW More settings" at bounding box center [82, 339] width 164 height 106
paste input "ADD TO CART"
type input "ADD TO CART"
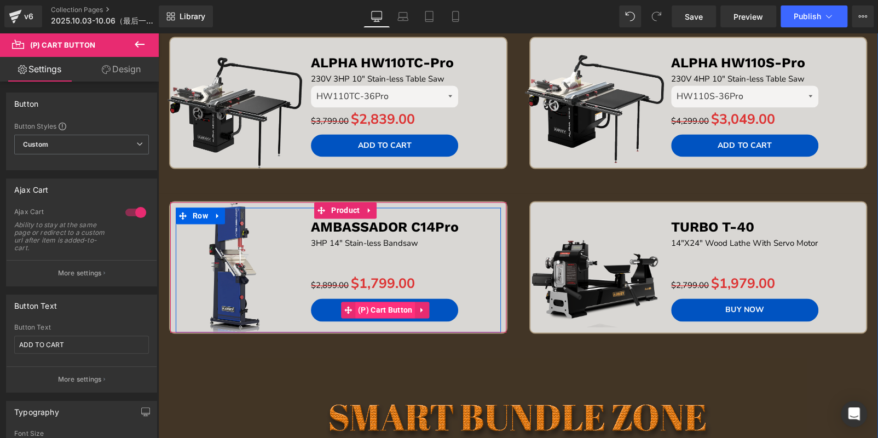
click at [387, 307] on span "(P) Cart Button" at bounding box center [385, 309] width 60 height 16
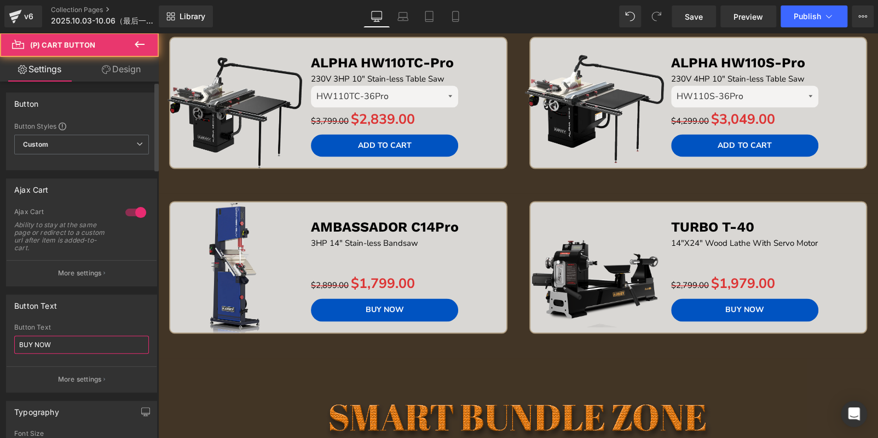
drag, startPoint x: 63, startPoint y: 345, endPoint x: 0, endPoint y: 340, distance: 63.7
click at [0, 340] on div "Button Text BUY NOW Button Text BUY NOW More settings" at bounding box center [82, 339] width 164 height 106
paste input "ADD TO CART"
type input "ADD TO CART"
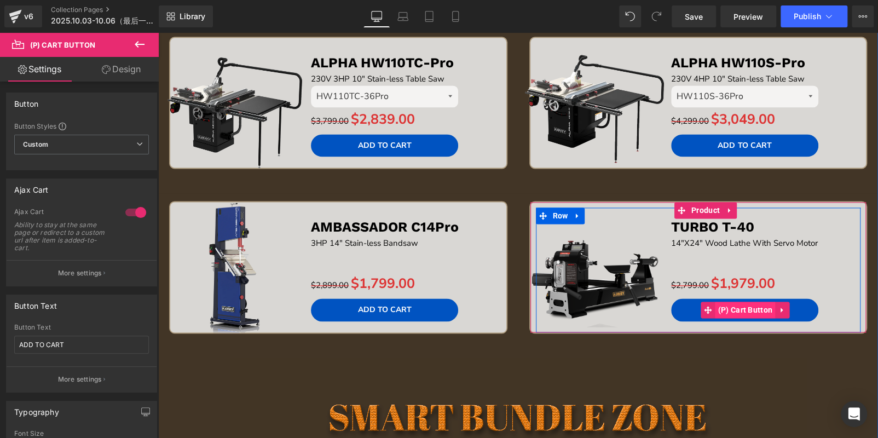
click at [747, 307] on span "(P) Cart Button" at bounding box center [745, 309] width 60 height 16
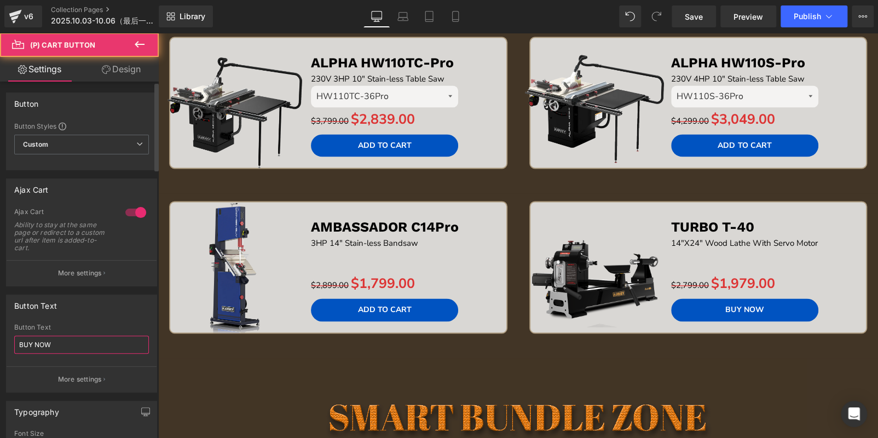
drag, startPoint x: 84, startPoint y: 344, endPoint x: 0, endPoint y: 335, distance: 84.2
click at [0, 335] on div "Button Text BUY NOW Button Text BUY NOW More settings" at bounding box center [82, 339] width 164 height 106
paste input "ADD TO CART"
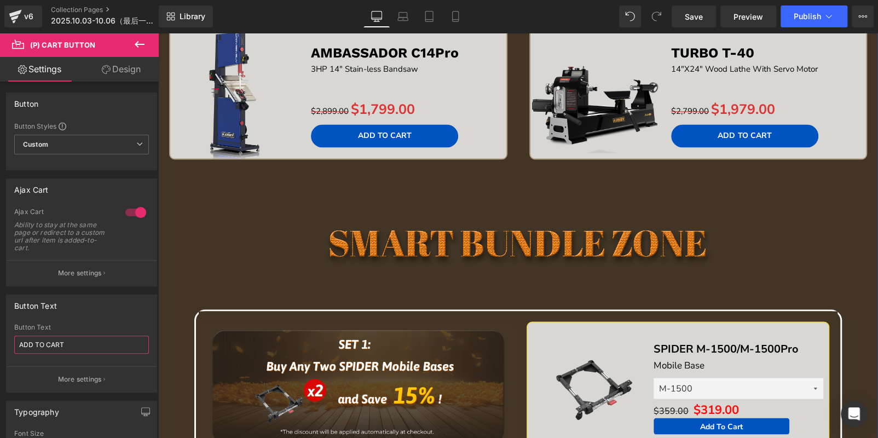
scroll to position [1149, 0]
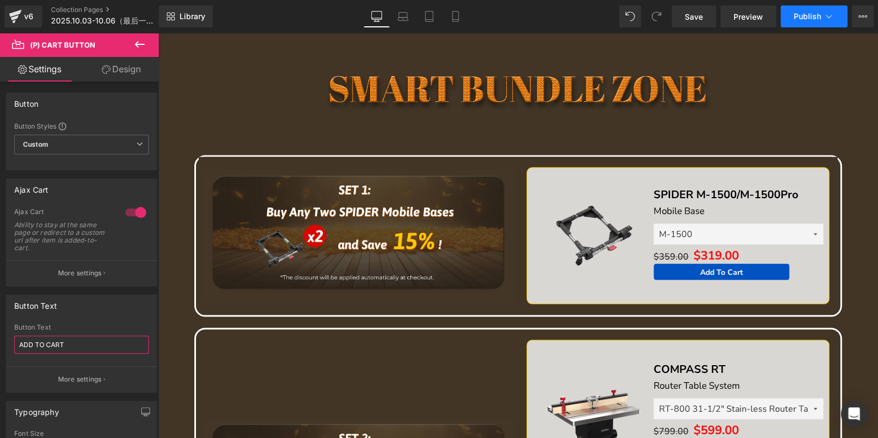
type input "ADD TO CART"
click at [816, 12] on span "Publish" at bounding box center [806, 16] width 27 height 9
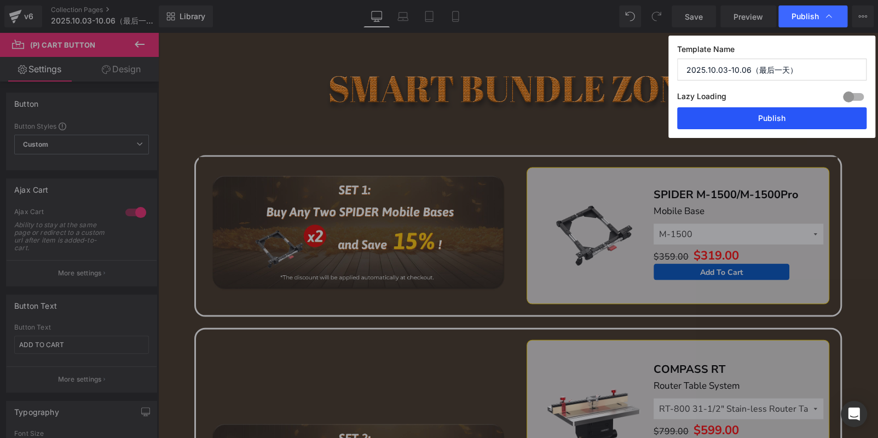
click at [773, 113] on button "Publish" at bounding box center [771, 118] width 189 height 22
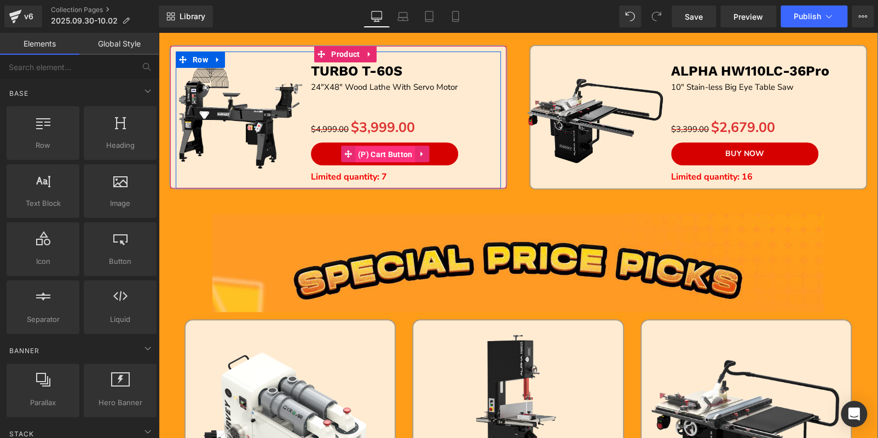
click at [386, 149] on span "(P) Cart Button" at bounding box center [385, 154] width 60 height 16
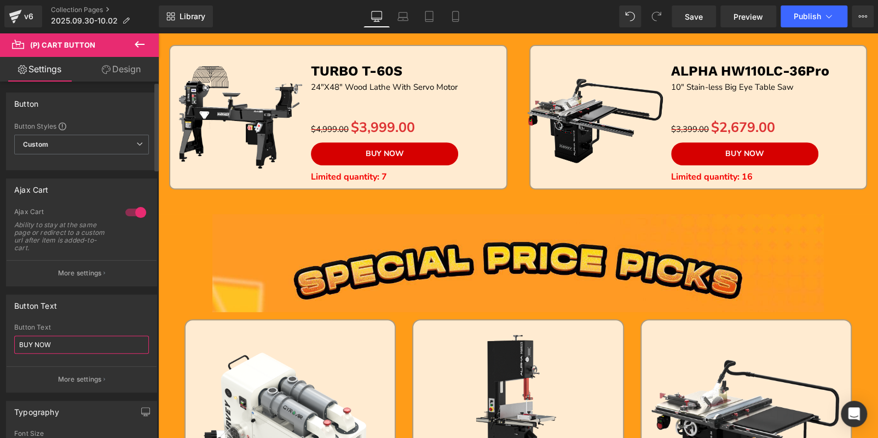
drag, startPoint x: 54, startPoint y: 342, endPoint x: 0, endPoint y: 330, distance: 54.8
click at [0, 330] on div "Button Text BUY NOW Button Text BUY NOW More settings" at bounding box center [82, 339] width 164 height 106
paste input "ADD TO CART"
type input "ADD TO CART"
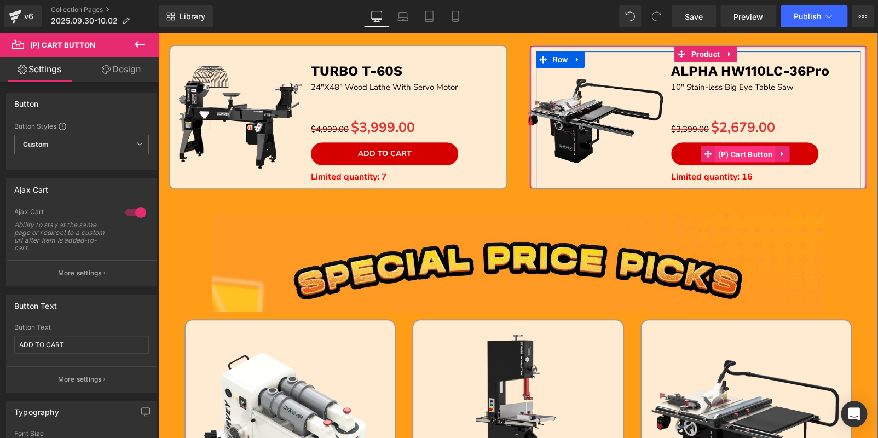
click at [750, 153] on span "(P) Cart Button" at bounding box center [745, 154] width 60 height 16
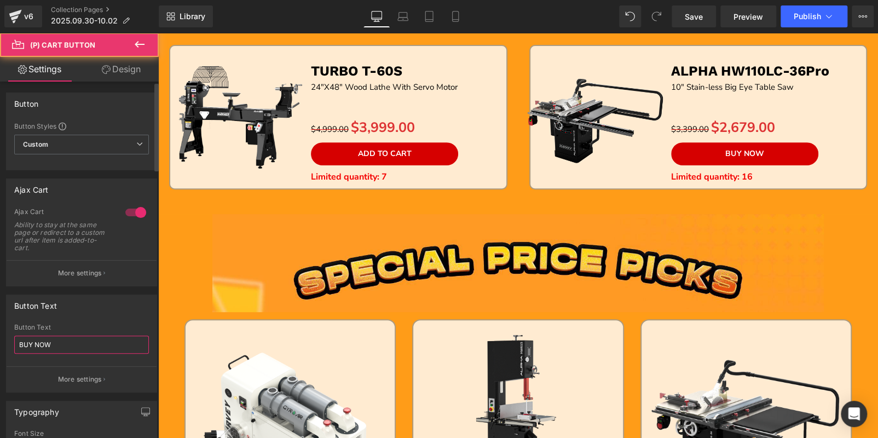
drag, startPoint x: 82, startPoint y: 341, endPoint x: 31, endPoint y: 317, distance: 56.3
click at [0, 338] on div "Button Text BUY NOW Button Text BUY NOW More settings" at bounding box center [82, 339] width 164 height 106
paste input "ADD TO CART"
type input "ADD TO CART"
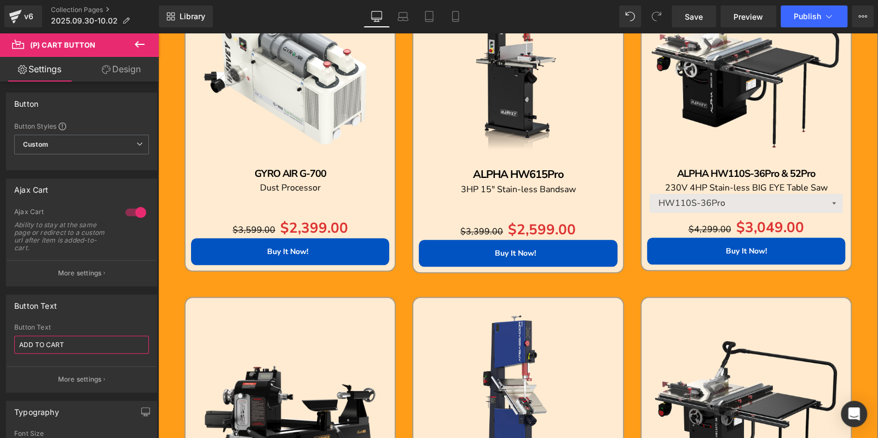
scroll to position [656, 0]
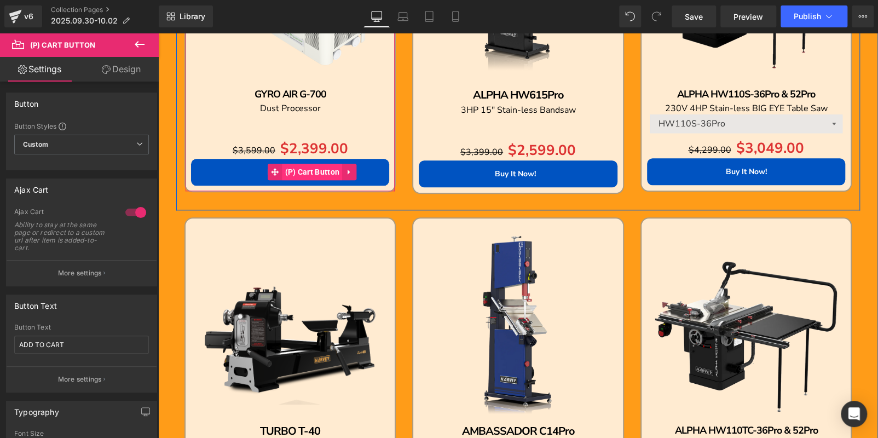
click at [311, 167] on span "(P) Cart Button" at bounding box center [312, 172] width 60 height 16
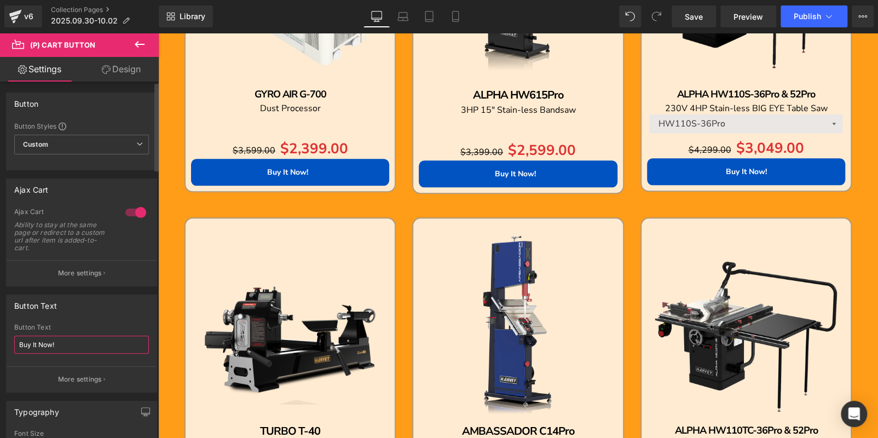
drag, startPoint x: 0, startPoint y: 336, endPoint x: 61, endPoint y: 322, distance: 62.8
click at [0, 334] on div "Button Text Buy It Now! Button Text Buy It Now! More settings" at bounding box center [82, 339] width 164 height 106
paste input "ADD TO CART"
type input "ADD TO CART"
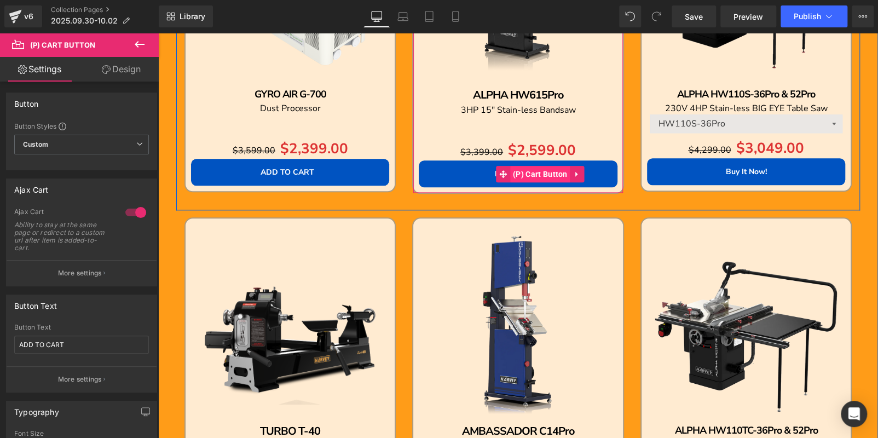
click at [531, 167] on span "(P) Cart Button" at bounding box center [540, 174] width 60 height 16
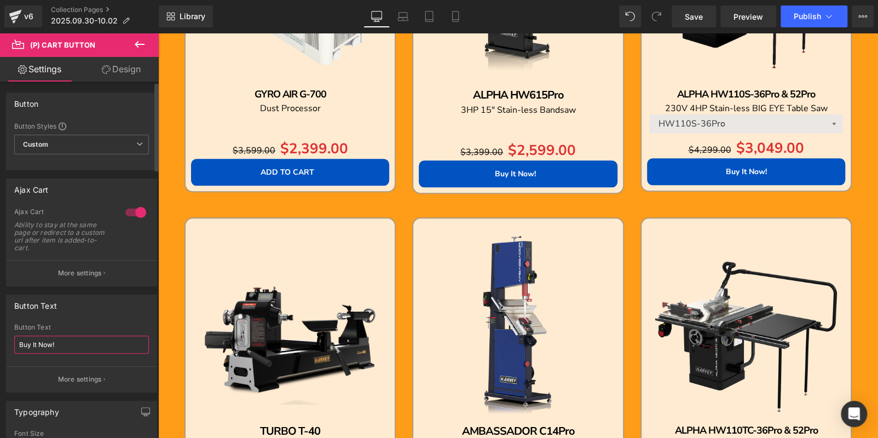
drag, startPoint x: 64, startPoint y: 342, endPoint x: 0, endPoint y: 335, distance: 64.4
click at [0, 335] on div "Button Text Buy It Now! Button Text Buy It Now! More settings" at bounding box center [82, 339] width 164 height 106
paste input "ADD TO CART"
type input "ADD TO CART"
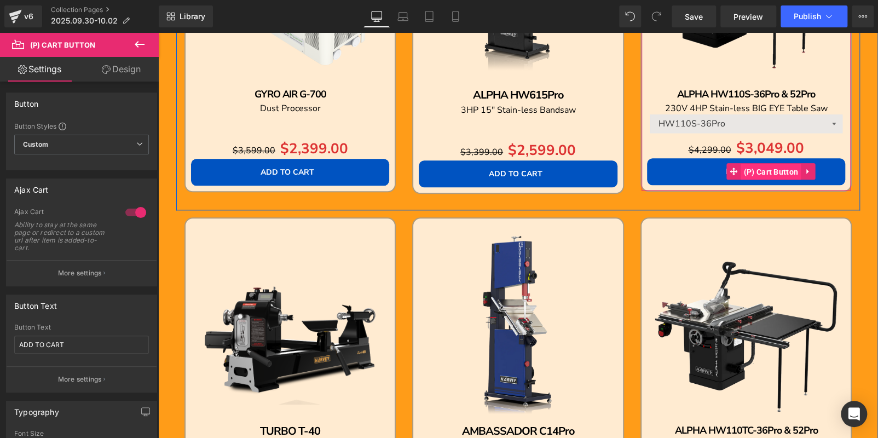
click at [750, 168] on span "(P) Cart Button" at bounding box center [770, 172] width 60 height 16
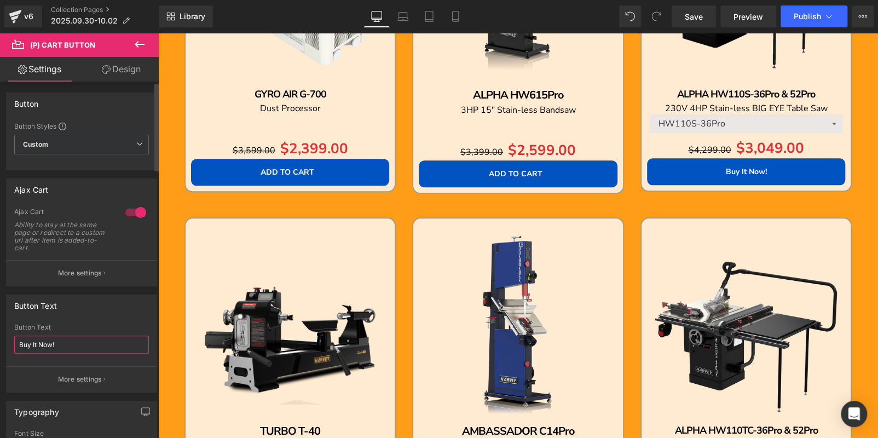
drag, startPoint x: 15, startPoint y: 343, endPoint x: 0, endPoint y: 340, distance: 15.7
click at [0, 340] on div "Button Text Buy It Now! Button Text Buy It Now! More settings" at bounding box center [82, 339] width 164 height 106
paste input "ADD TO CART"
type input "ADD TO CART"
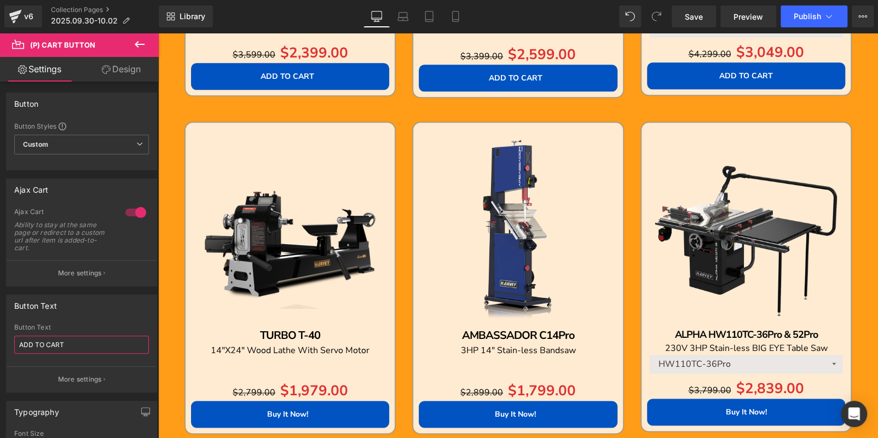
scroll to position [875, 0]
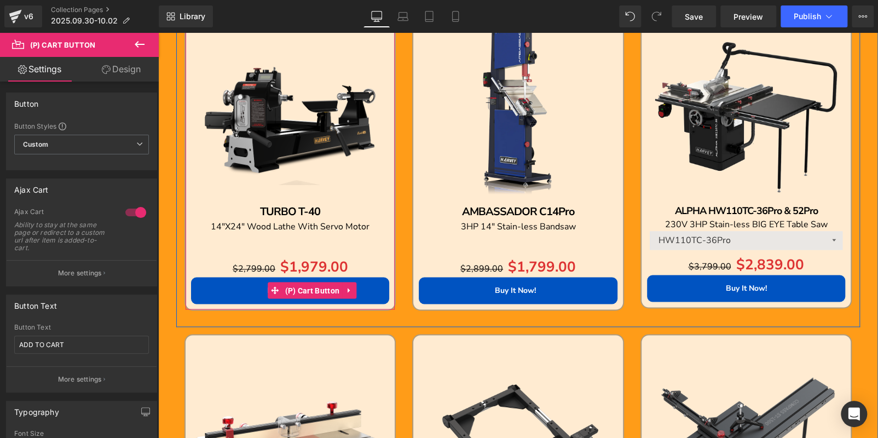
click at [294, 289] on span "(P) Cart Button" at bounding box center [312, 290] width 60 height 16
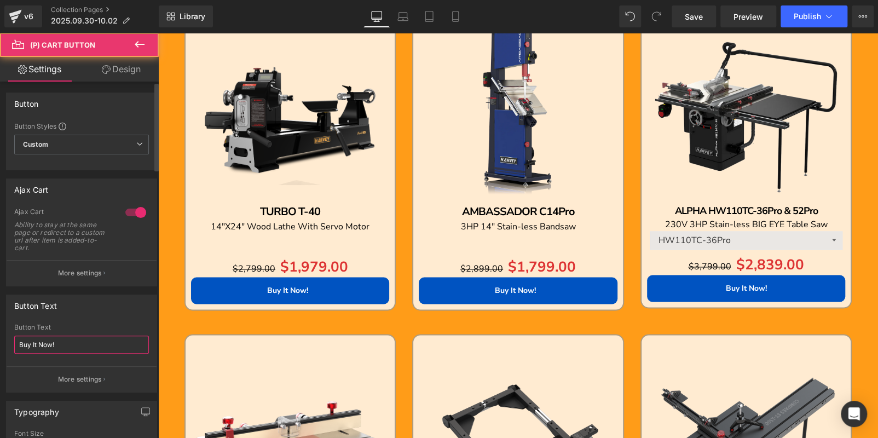
drag, startPoint x: 83, startPoint y: 344, endPoint x: 0, endPoint y: 341, distance: 82.7
click at [0, 341] on div "Button Text Buy It Now! Button Text Buy It Now! More settings" at bounding box center [82, 339] width 164 height 106
paste input "ADD TO CART"
type input "ADD TO CART"
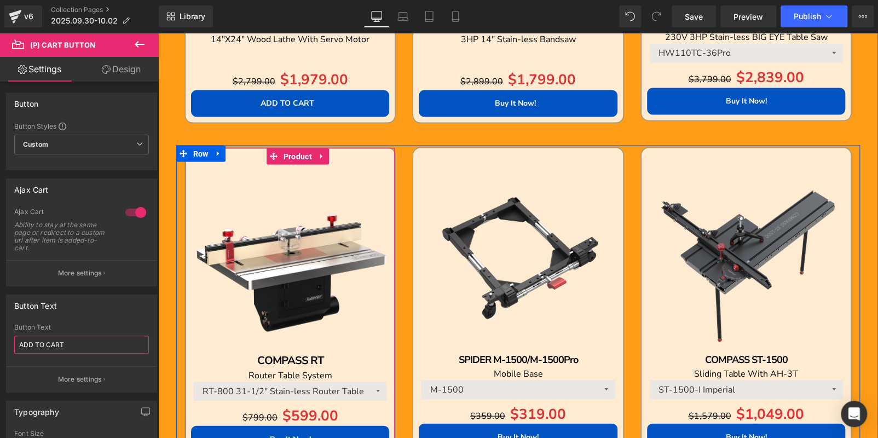
scroll to position [1094, 0]
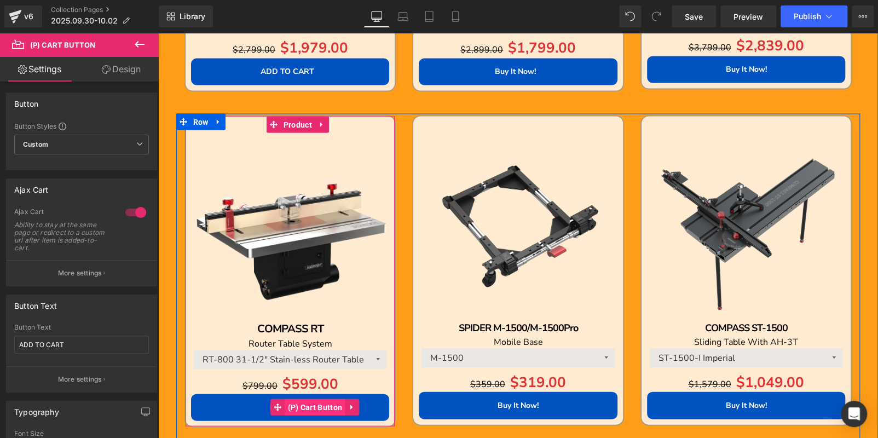
click at [299, 403] on span "(P) Cart Button" at bounding box center [315, 406] width 60 height 16
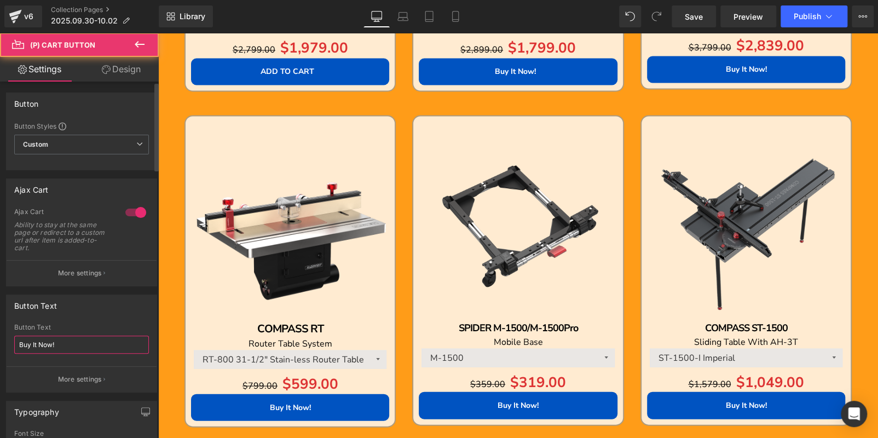
drag, startPoint x: 73, startPoint y: 344, endPoint x: 0, endPoint y: 340, distance: 72.8
click at [0, 340] on div "Button Text Buy It Now! Button Text Buy It Now! More settings" at bounding box center [82, 339] width 164 height 106
paste input "ADD TO CART"
type input "ADD TO CART"
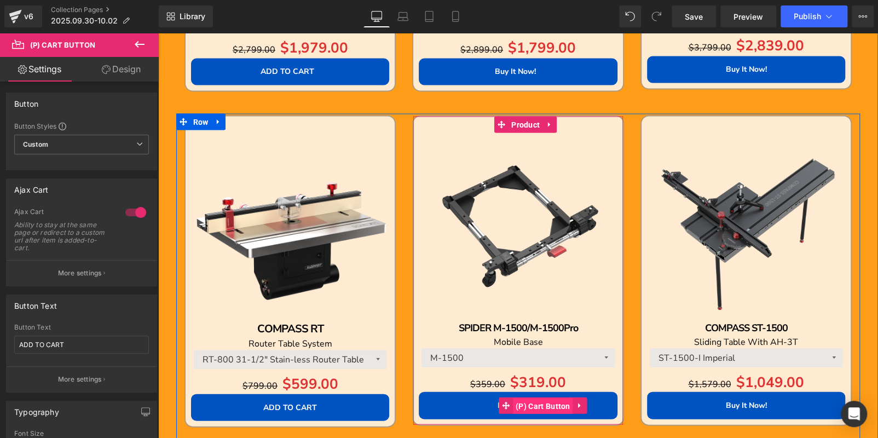
click at [523, 400] on span "(P) Cart Button" at bounding box center [543, 405] width 60 height 16
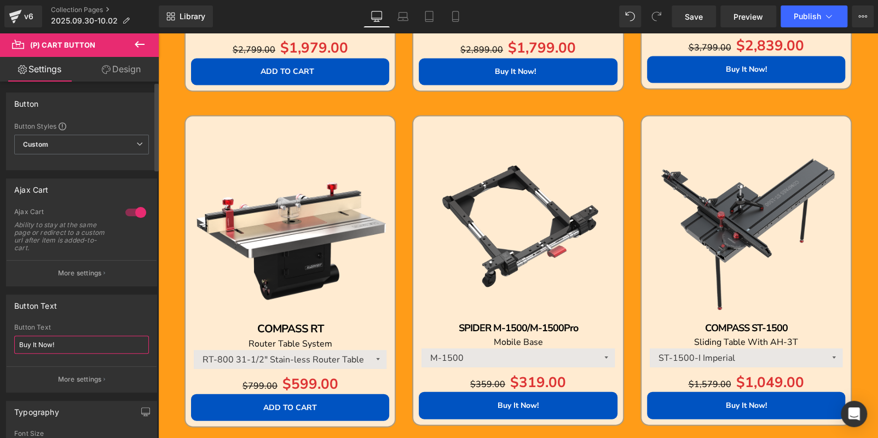
drag, startPoint x: 113, startPoint y: 339, endPoint x: 0, endPoint y: 340, distance: 113.3
click at [0, 339] on div "Button Text Buy It Now! Button Text Buy It Now! More settings" at bounding box center [82, 339] width 164 height 106
paste input "ADD TO CART"
type input "ADD TO CART"
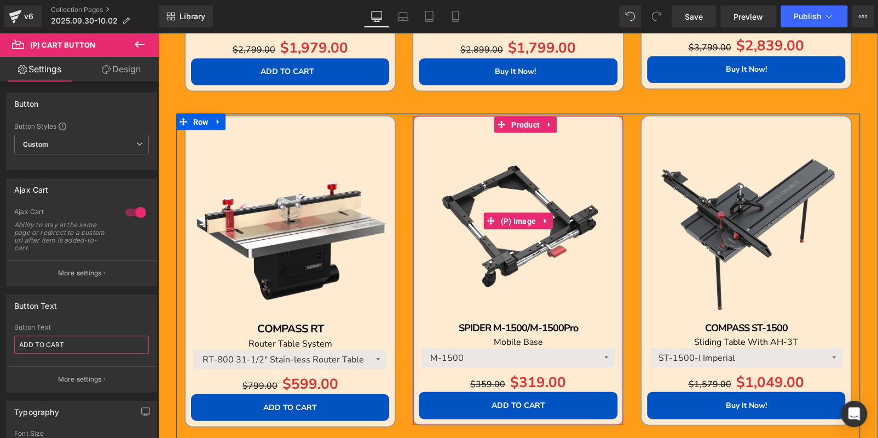
scroll to position [984, 0]
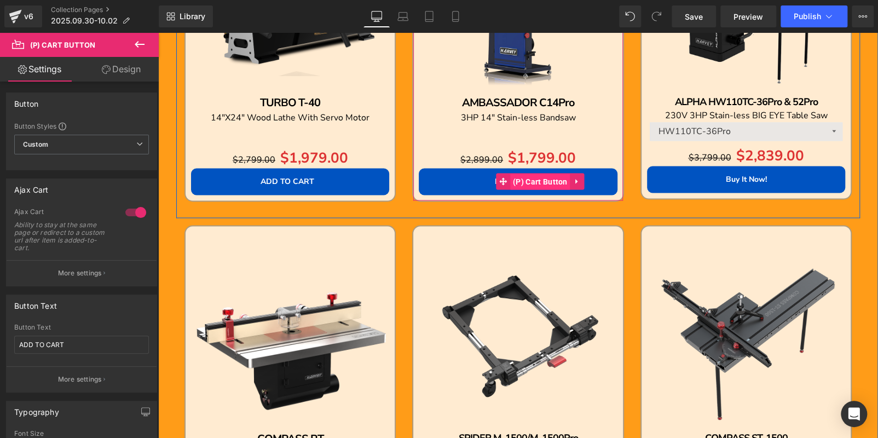
click at [521, 178] on span "(P) Cart Button" at bounding box center [540, 181] width 60 height 16
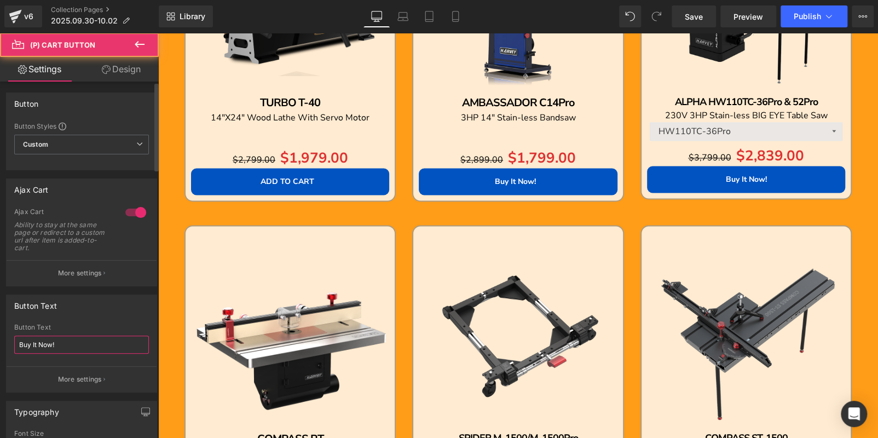
drag, startPoint x: 27, startPoint y: 338, endPoint x: 0, endPoint y: 334, distance: 27.2
click at [0, 335] on div "Button Text Buy It Now! Button Text Buy It Now! More settings" at bounding box center [82, 339] width 164 height 106
paste input "ADD TO CART"
type input "ADD TO CART"
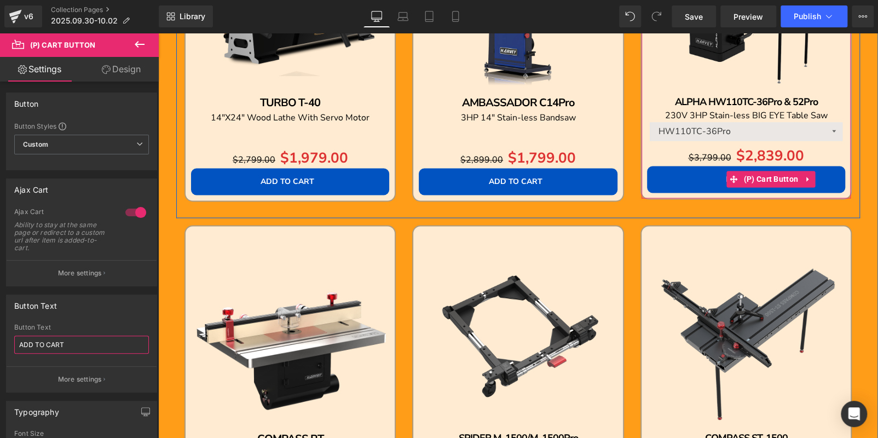
drag, startPoint x: 738, startPoint y: 180, endPoint x: 740, endPoint y: 187, distance: 6.8
click at [740, 179] on span "(P) Cart Button" at bounding box center [770, 179] width 60 height 16
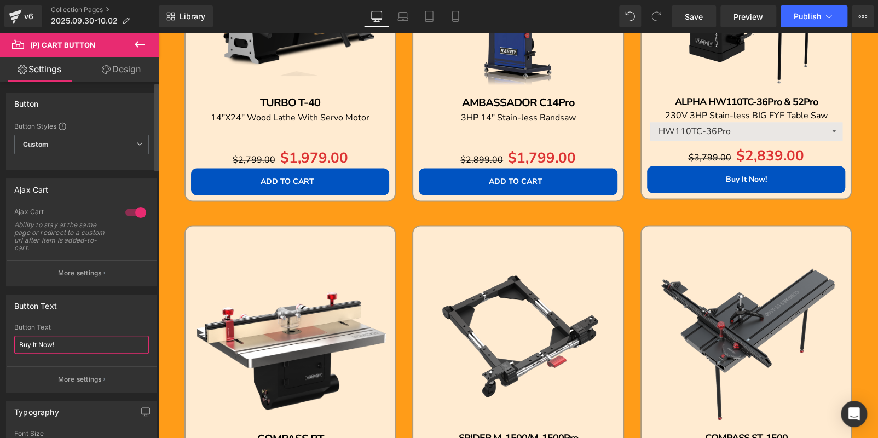
drag, startPoint x: 59, startPoint y: 346, endPoint x: 0, endPoint y: 339, distance: 59.0
click at [0, 339] on div "Button Text Buy It Now! Button Text Buy It Now! More settings" at bounding box center [82, 339] width 164 height 106
paste input "ADD TO CART"
type input "ADD TO CART"
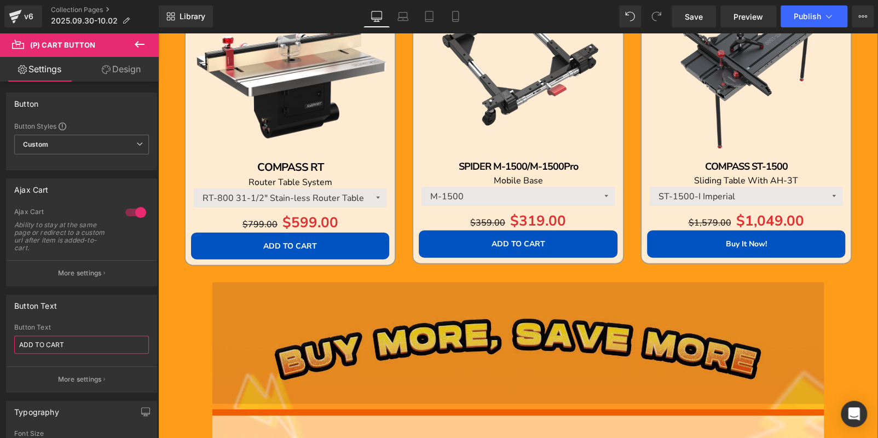
scroll to position [1258, 0]
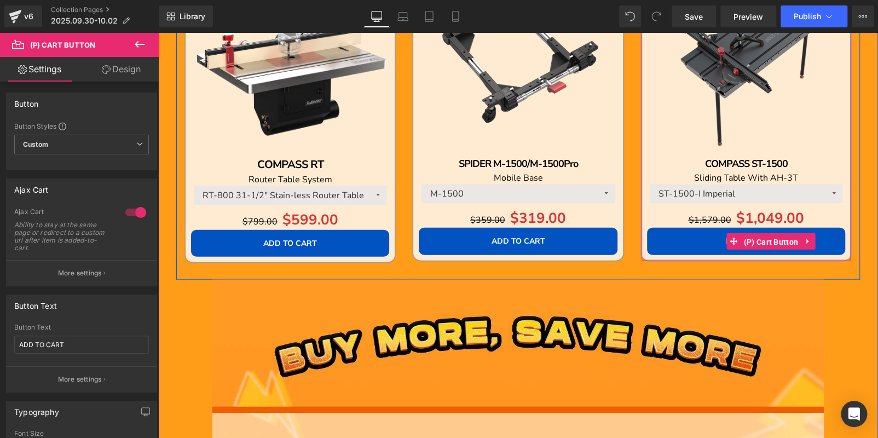
click at [752, 239] on span "(P) Cart Button" at bounding box center [770, 242] width 60 height 16
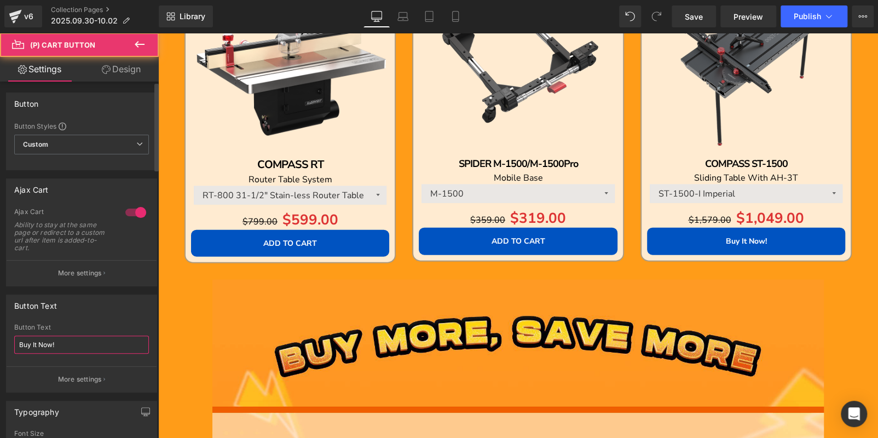
drag, startPoint x: 59, startPoint y: 351, endPoint x: 0, endPoint y: 342, distance: 59.1
click at [0, 343] on div "Button Text Buy It Now! Button Text Buy It Now! More settings" at bounding box center [82, 339] width 164 height 106
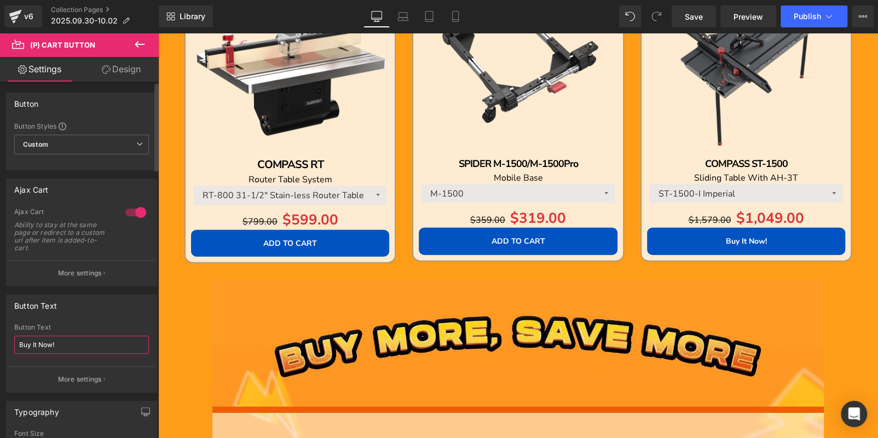
paste input "ADD TO CART"
type input "ADD TO CART"
click at [796, 12] on span "Publish" at bounding box center [806, 16] width 27 height 9
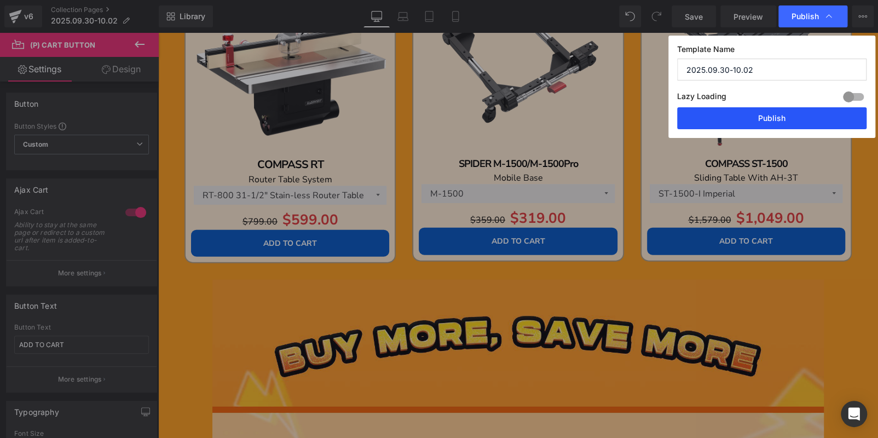
click at [799, 114] on button "Publish" at bounding box center [771, 118] width 189 height 22
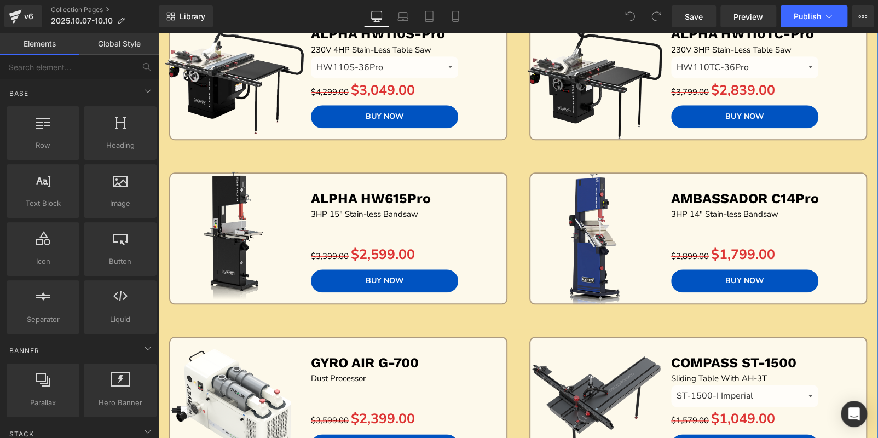
scroll to position [492, 0]
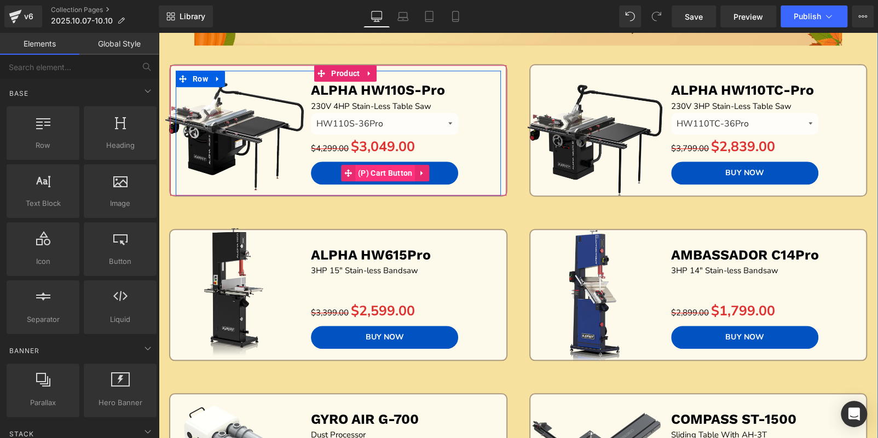
click at [397, 165] on span "(P) Cart Button" at bounding box center [385, 173] width 60 height 16
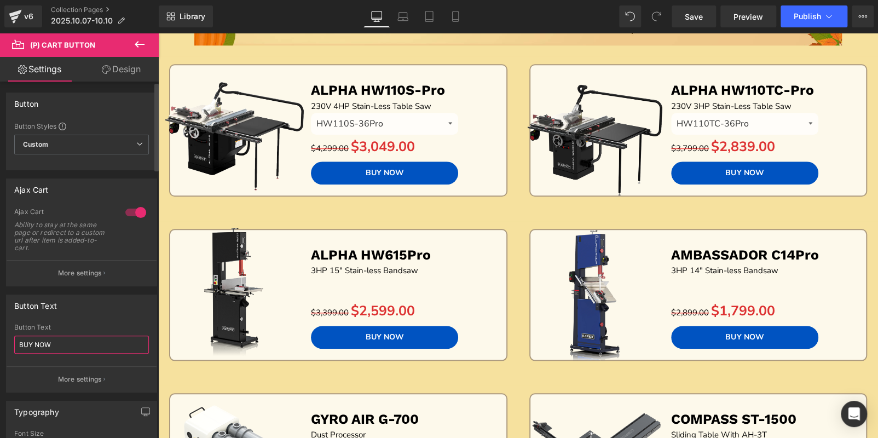
drag, startPoint x: 51, startPoint y: 340, endPoint x: 64, endPoint y: 328, distance: 18.2
click at [0, 336] on div "Button Text BUY NOW Button Text BUY NOW More settings" at bounding box center [82, 339] width 164 height 106
paste input "ADD TO CART"
type input "ADD TO CART"
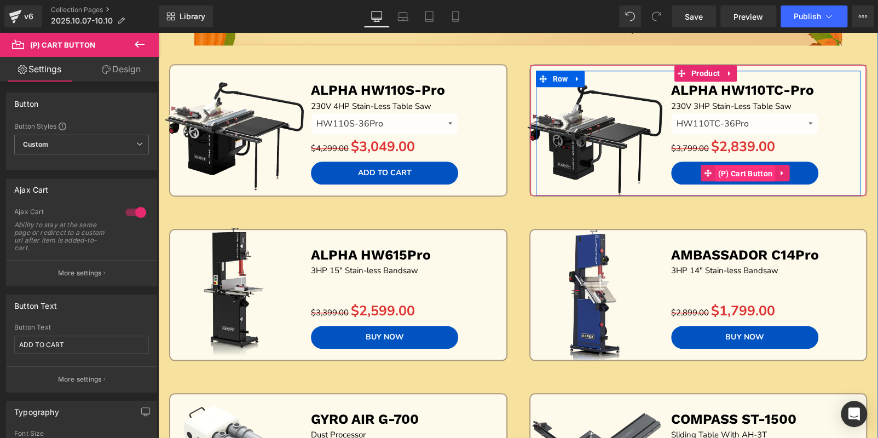
click at [737, 171] on span "(P) Cart Button" at bounding box center [745, 173] width 60 height 16
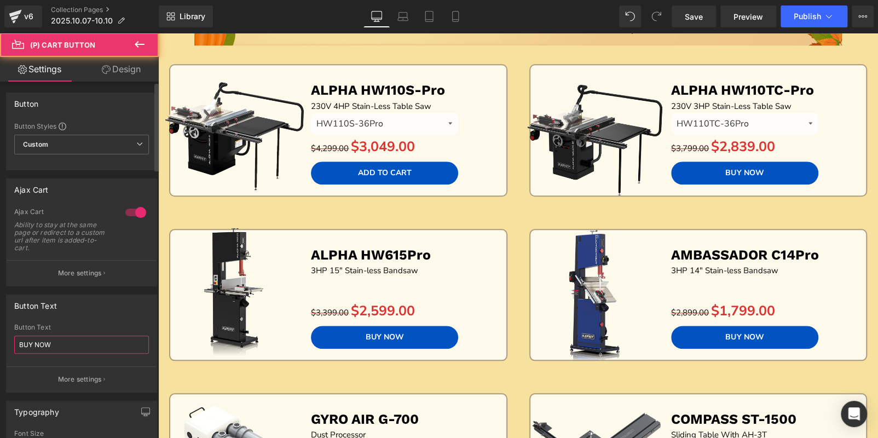
drag, startPoint x: 0, startPoint y: 339, endPoint x: 15, endPoint y: 334, distance: 15.6
click at [0, 337] on div "Button Text BUY NOW Button Text BUY NOW More settings" at bounding box center [82, 339] width 164 height 106
paste input "ADD TO CART"
type input "ADD TO CART"
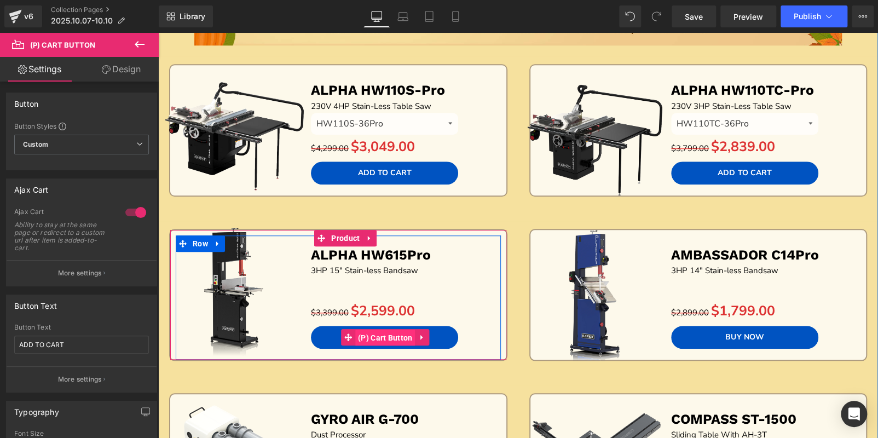
click at [387, 333] on span "(P) Cart Button" at bounding box center [385, 337] width 60 height 16
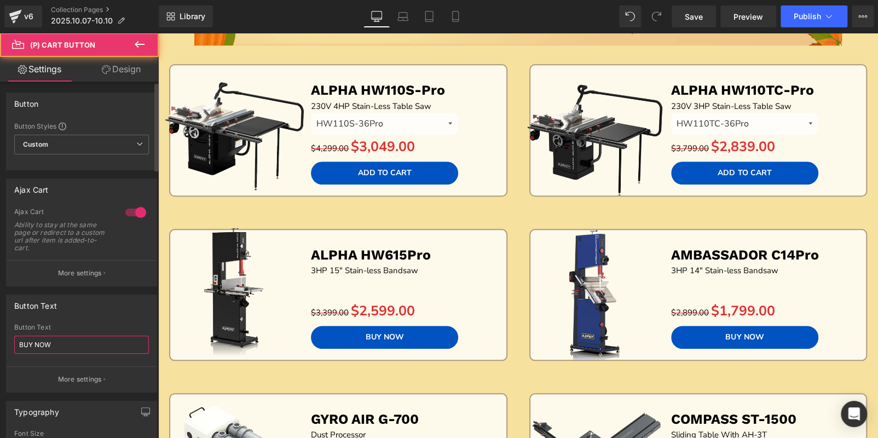
drag, startPoint x: 51, startPoint y: 341, endPoint x: 0, endPoint y: 337, distance: 51.6
click at [0, 337] on div "Button Text BUY NOW Button Text BUY NOW More settings" at bounding box center [82, 339] width 164 height 106
paste input "ADD TO CART"
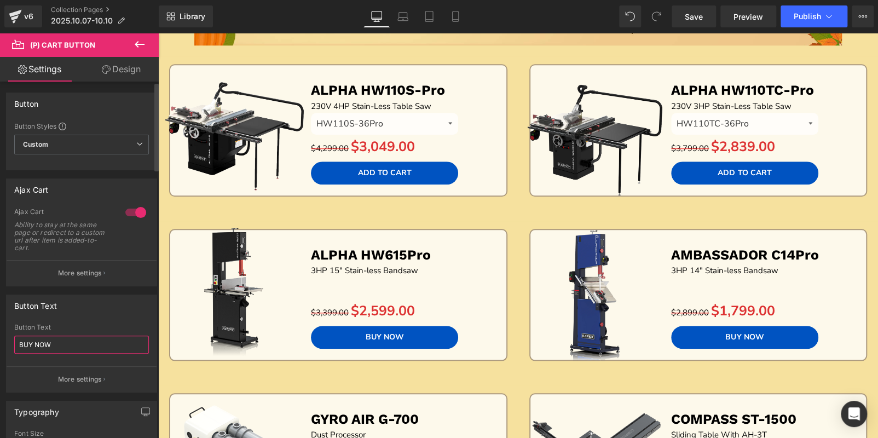
type input "ADD TO CART"
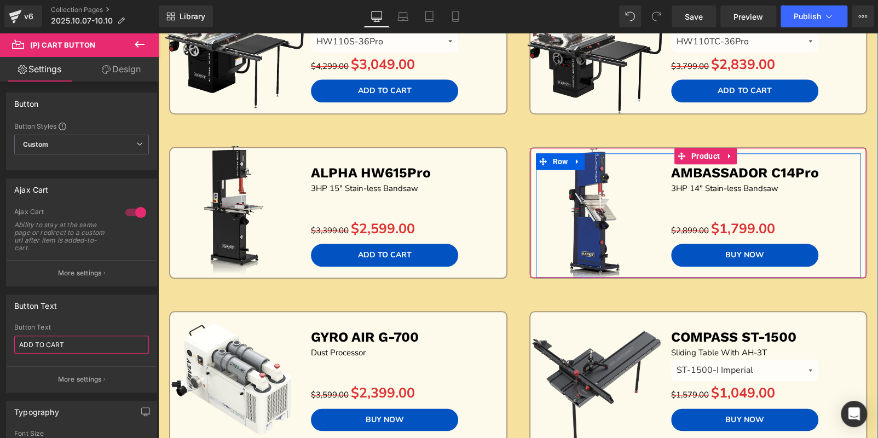
scroll to position [657, 0]
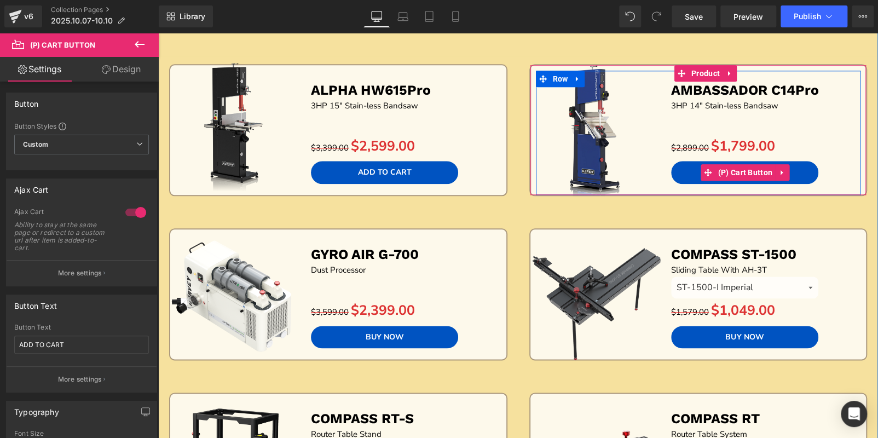
click at [736, 165] on span "(P) Cart Button" at bounding box center [745, 172] width 60 height 16
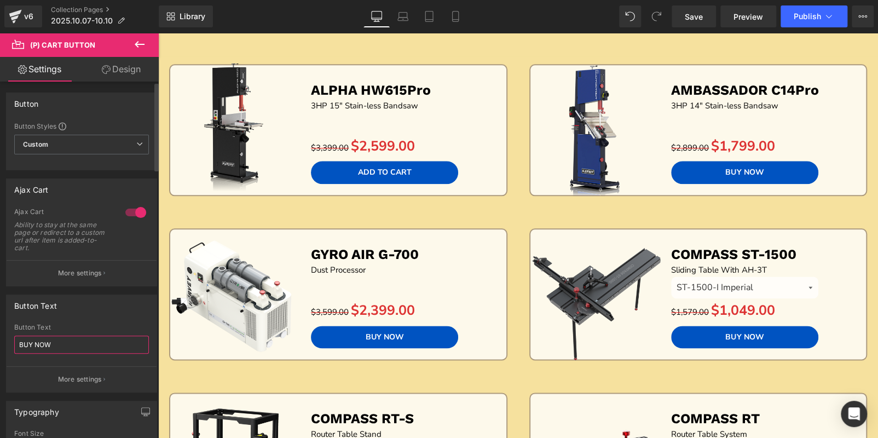
drag, startPoint x: 72, startPoint y: 346, endPoint x: 0, endPoint y: 339, distance: 72.6
click at [0, 339] on div "Button Text BUY NOW Button Text BUY NOW More settings" at bounding box center [82, 339] width 164 height 106
paste input "ADD TO CART"
type input "ADD TO CART"
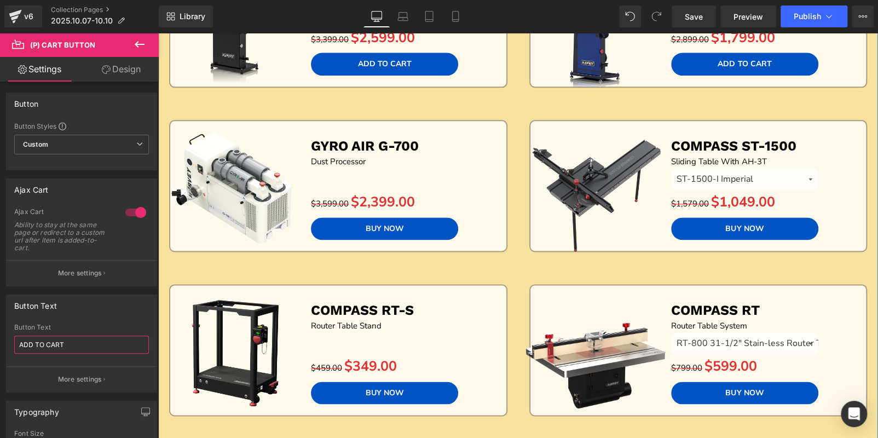
scroll to position [765, 0]
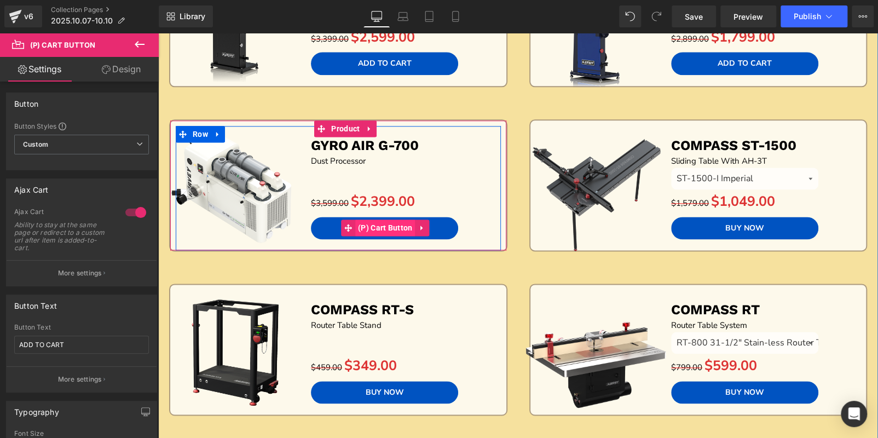
click at [382, 221] on span "(P) Cart Button" at bounding box center [385, 227] width 60 height 16
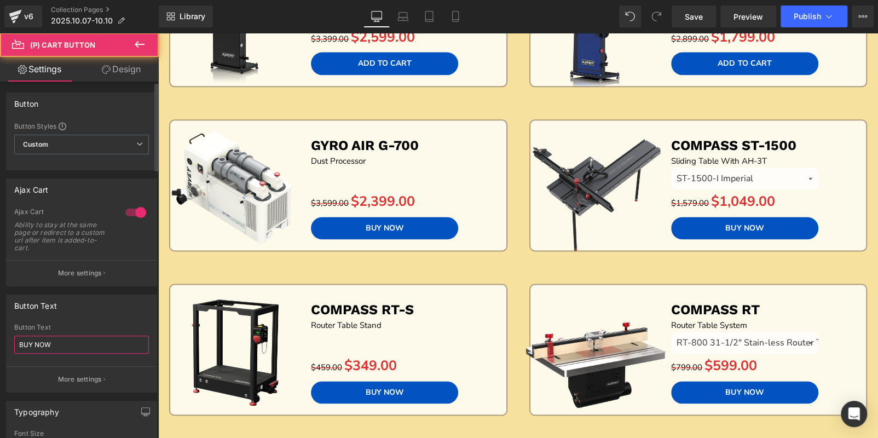
drag, startPoint x: 91, startPoint y: 338, endPoint x: 0, endPoint y: 334, distance: 90.9
click at [0, 334] on div "Button Text BUY NOW Button Text BUY NOW More settings" at bounding box center [82, 339] width 164 height 106
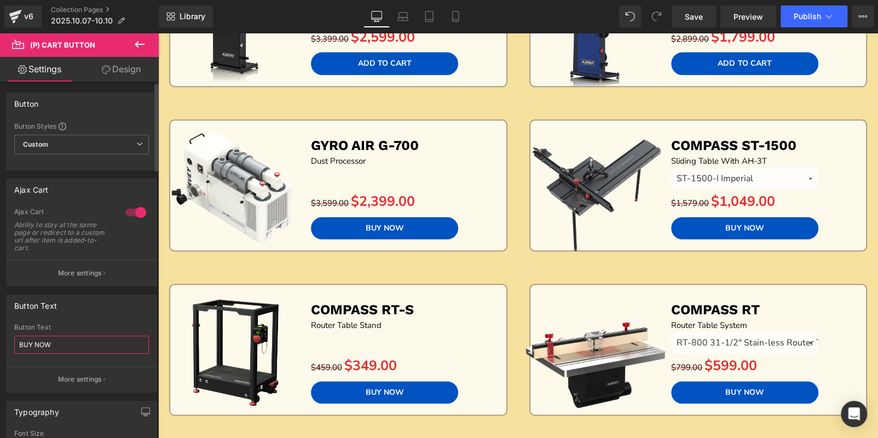
paste input "ADD TO CART"
type input "ADD TO CART"
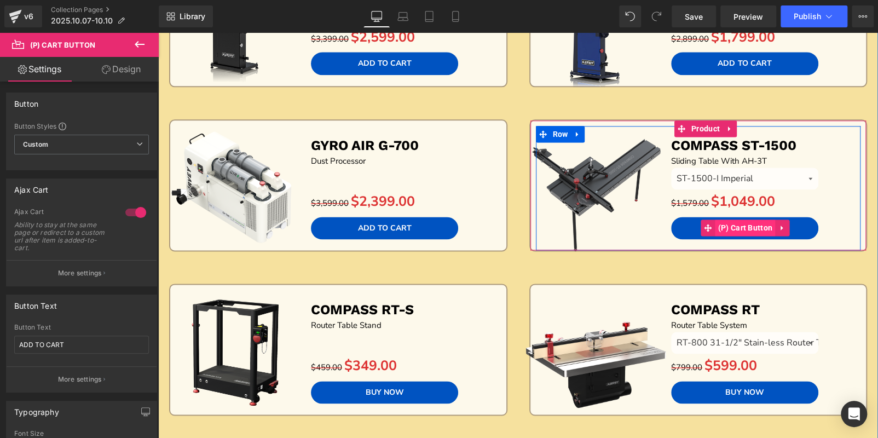
click at [745, 220] on span "(P) Cart Button" at bounding box center [745, 227] width 60 height 16
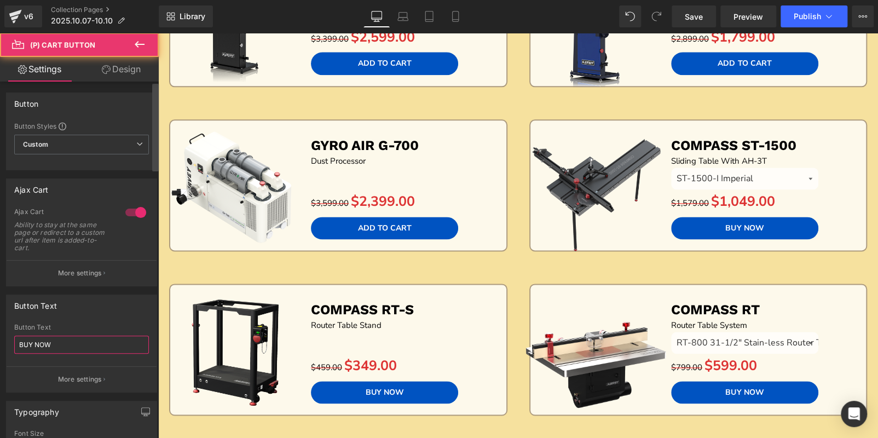
drag, startPoint x: 97, startPoint y: 344, endPoint x: 154, endPoint y: 339, distance: 56.6
click at [0, 336] on div "Button Text BUY NOW Button Text BUY NOW More settings" at bounding box center [82, 339] width 164 height 106
paste input "ADD TO CART"
type input "ADD TO CART"
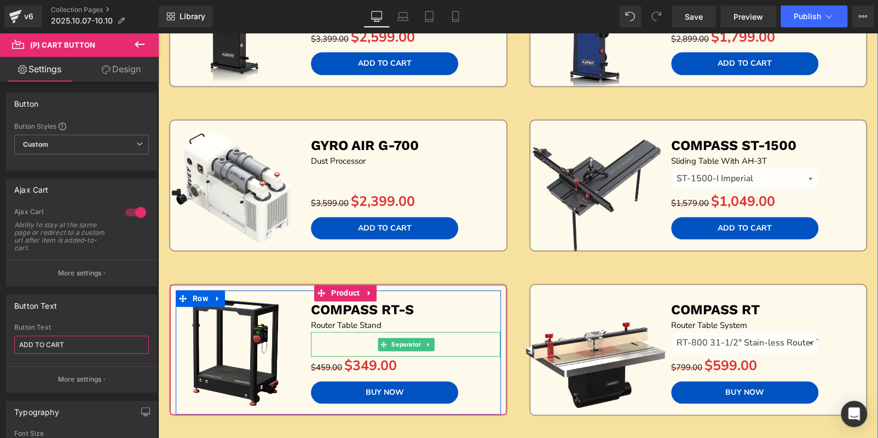
scroll to position [875, 0]
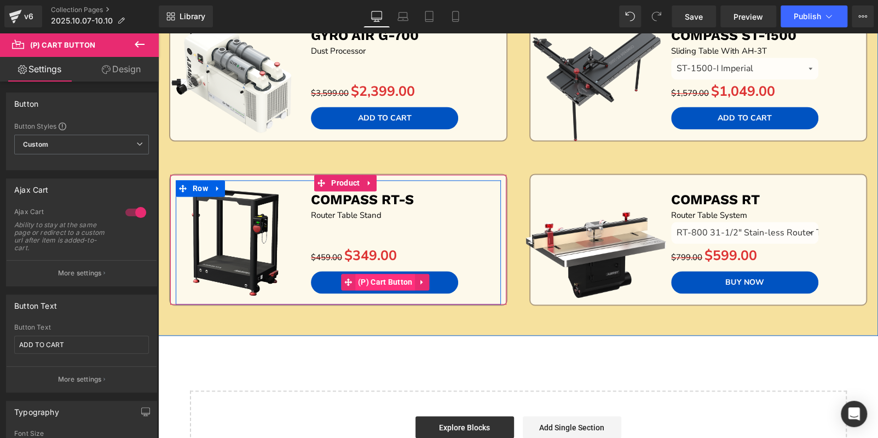
click at [392, 278] on span "(P) Cart Button" at bounding box center [385, 282] width 60 height 16
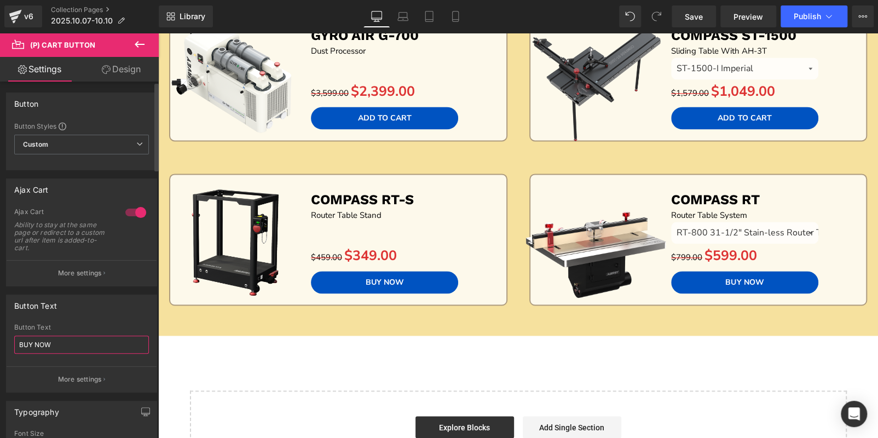
drag, startPoint x: 80, startPoint y: 344, endPoint x: 0, endPoint y: 340, distance: 80.0
click at [0, 340] on div "Button Text BUY NOW Button Text BUY NOW More settings" at bounding box center [82, 339] width 164 height 106
paste input "ADD TO CART"
type input "ADD TO CART"
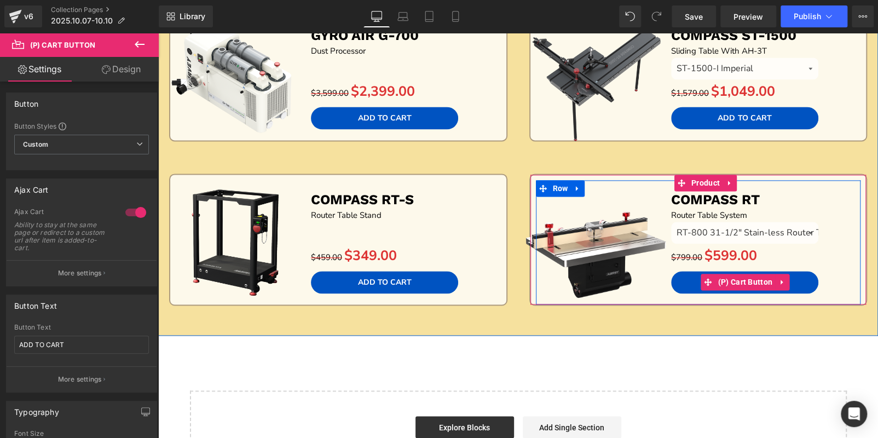
click at [742, 281] on span "(P) Cart Button" at bounding box center [745, 282] width 60 height 16
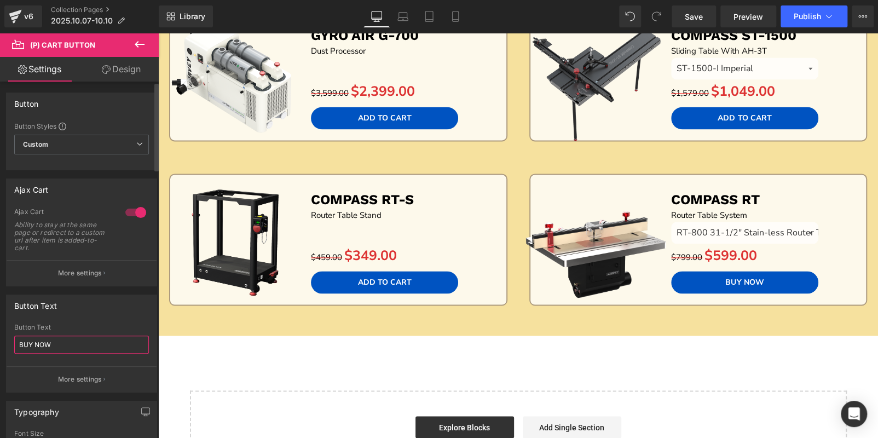
drag, startPoint x: 32, startPoint y: 342, endPoint x: 0, endPoint y: 345, distance: 31.8
click at [0, 343] on div "Button Text BUY NOW Button Text BUY NOW More settings" at bounding box center [82, 339] width 164 height 106
paste input "ADD TO CART"
type input "ADD TO CART"
click at [808, 8] on button "Publish" at bounding box center [813, 16] width 67 height 22
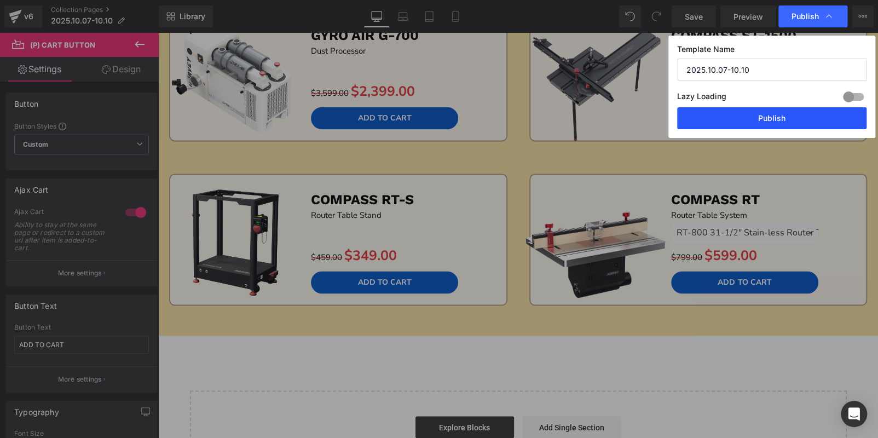
click at [774, 118] on button "Publish" at bounding box center [771, 118] width 189 height 22
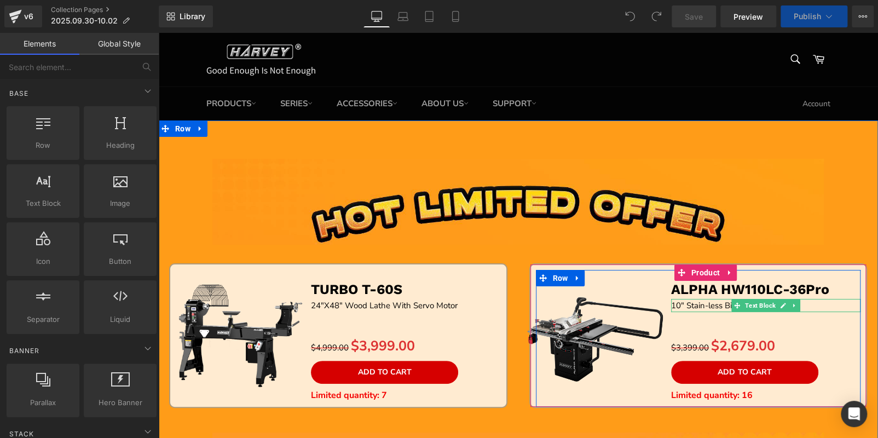
click at [816, 304] on p "10" Stain-less Big Eye Table Saw" at bounding box center [765, 305] width 189 height 13
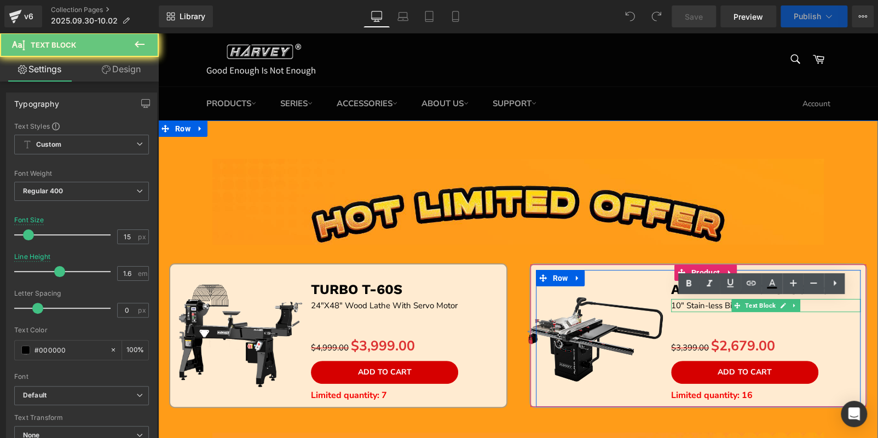
click at [816, 304] on p "10" Stain-less Big Eye Table Saw" at bounding box center [765, 305] width 189 height 13
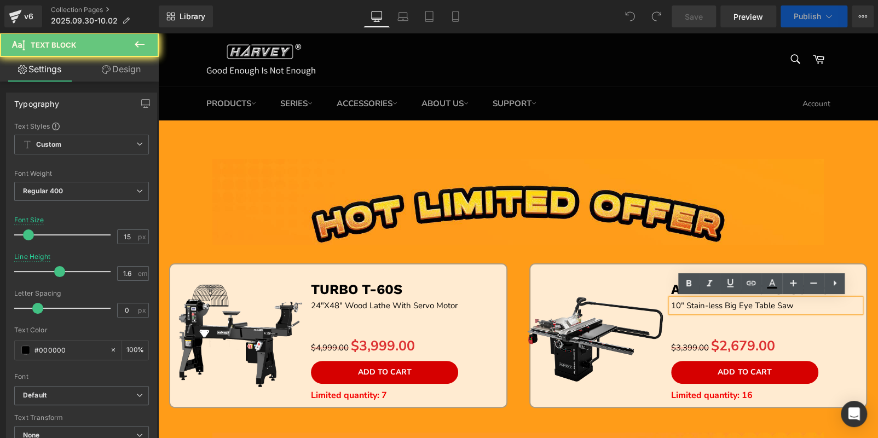
paste div
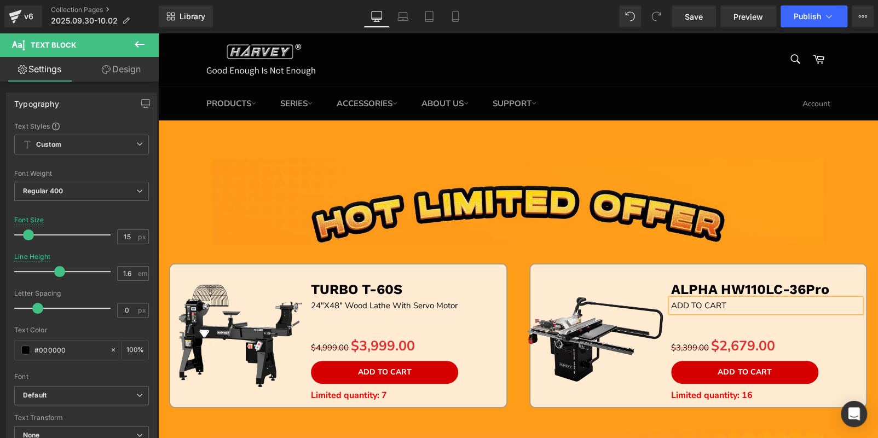
click at [787, 308] on p "ADD TO CART" at bounding box center [765, 305] width 189 height 13
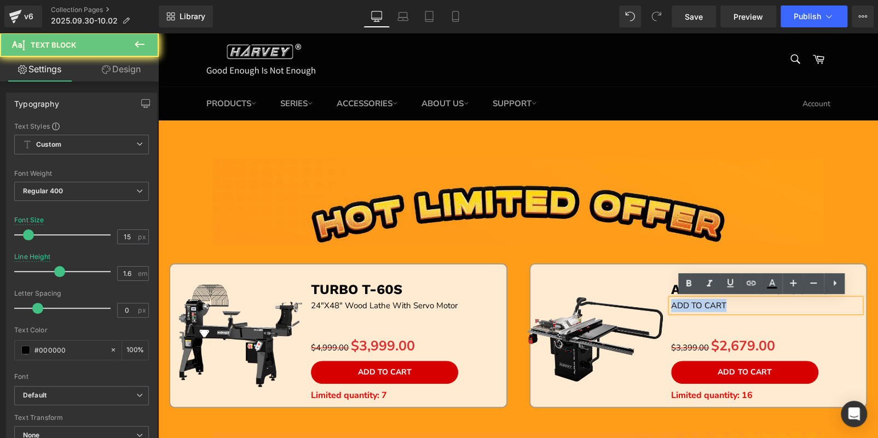
click at [787, 308] on p "ADD TO CART" at bounding box center [765, 305] width 189 height 13
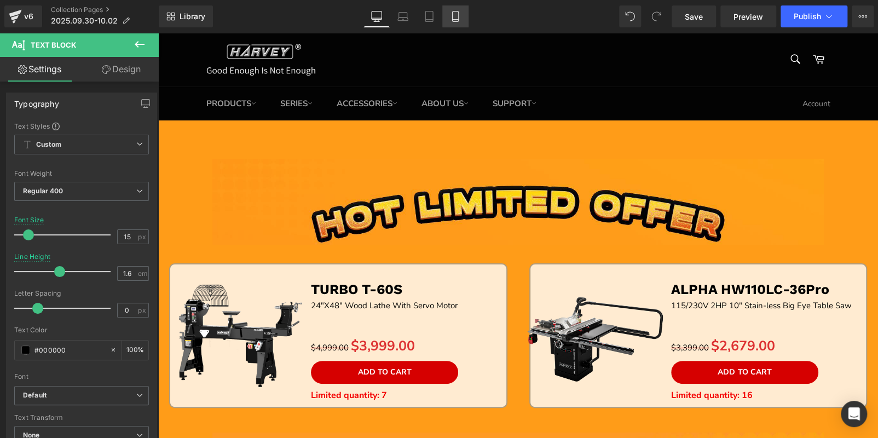
click at [450, 21] on icon at bounding box center [455, 16] width 11 height 11
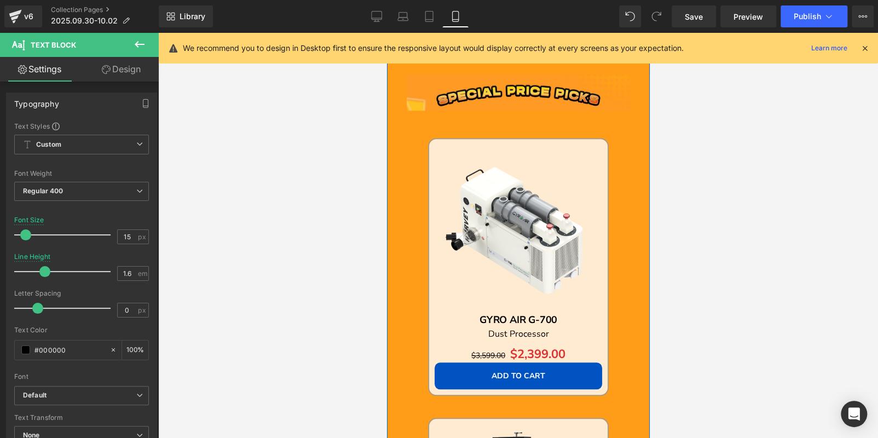
scroll to position [686, 0]
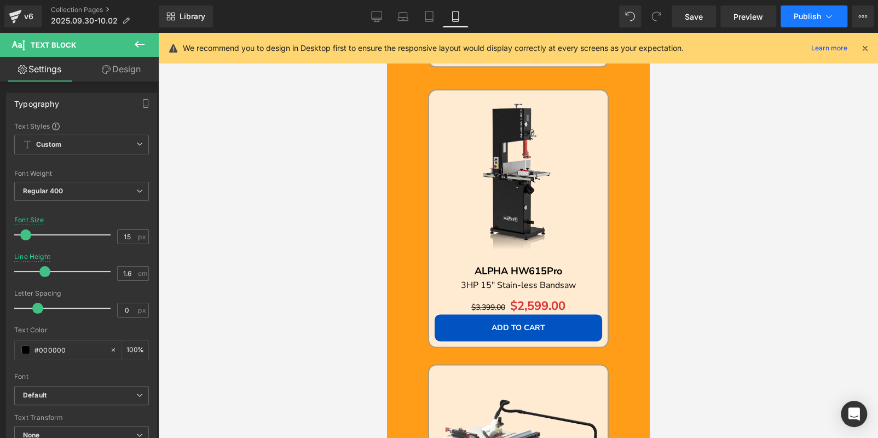
click at [806, 20] on span "Publish" at bounding box center [806, 16] width 27 height 9
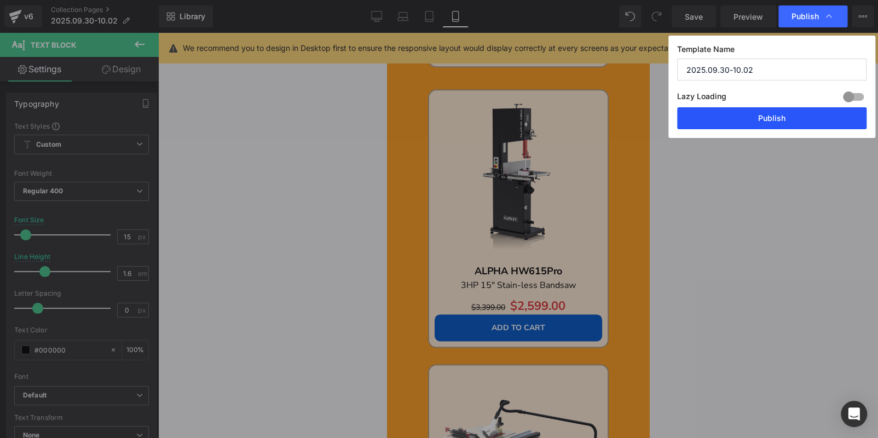
click at [787, 120] on button "Publish" at bounding box center [771, 118] width 189 height 22
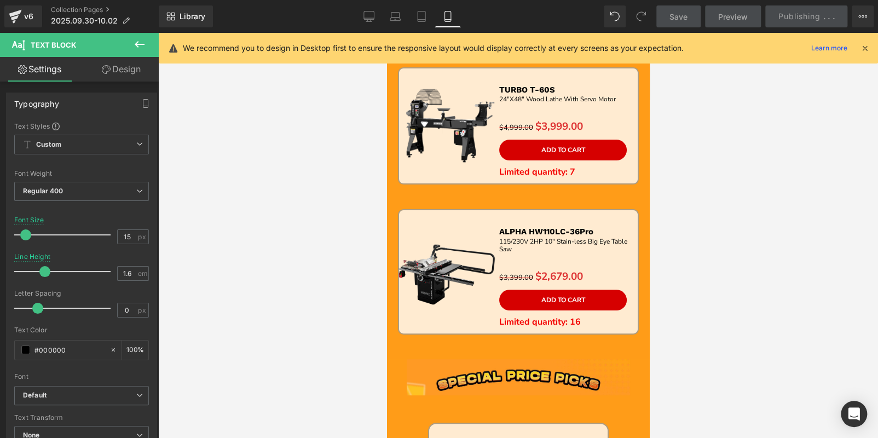
scroll to position [29, 0]
